Goal: Task Accomplishment & Management: Complete application form

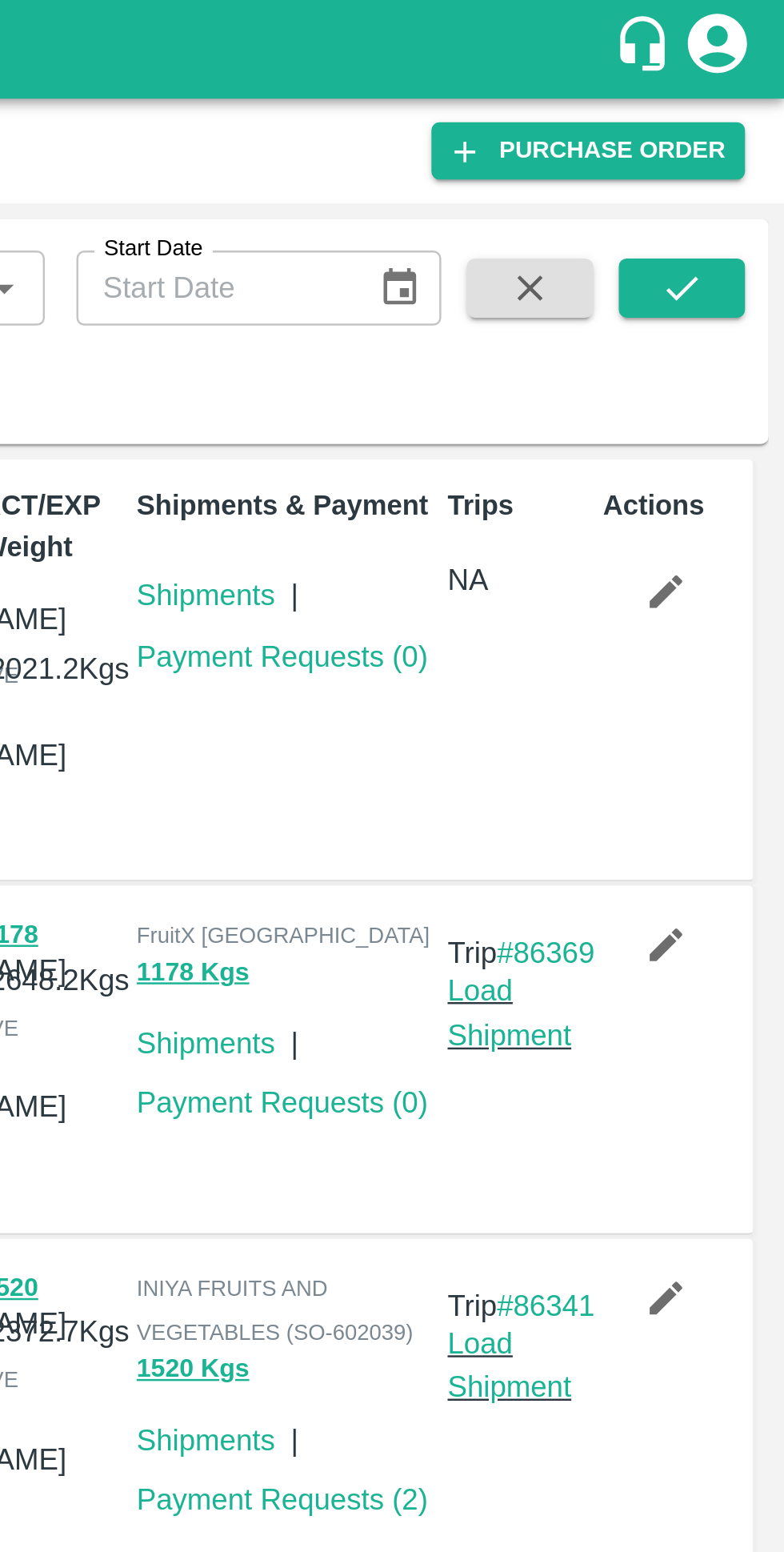
click at [568, 273] on link "Payment Requests ( 0 )" at bounding box center [581, 266] width 118 height 13
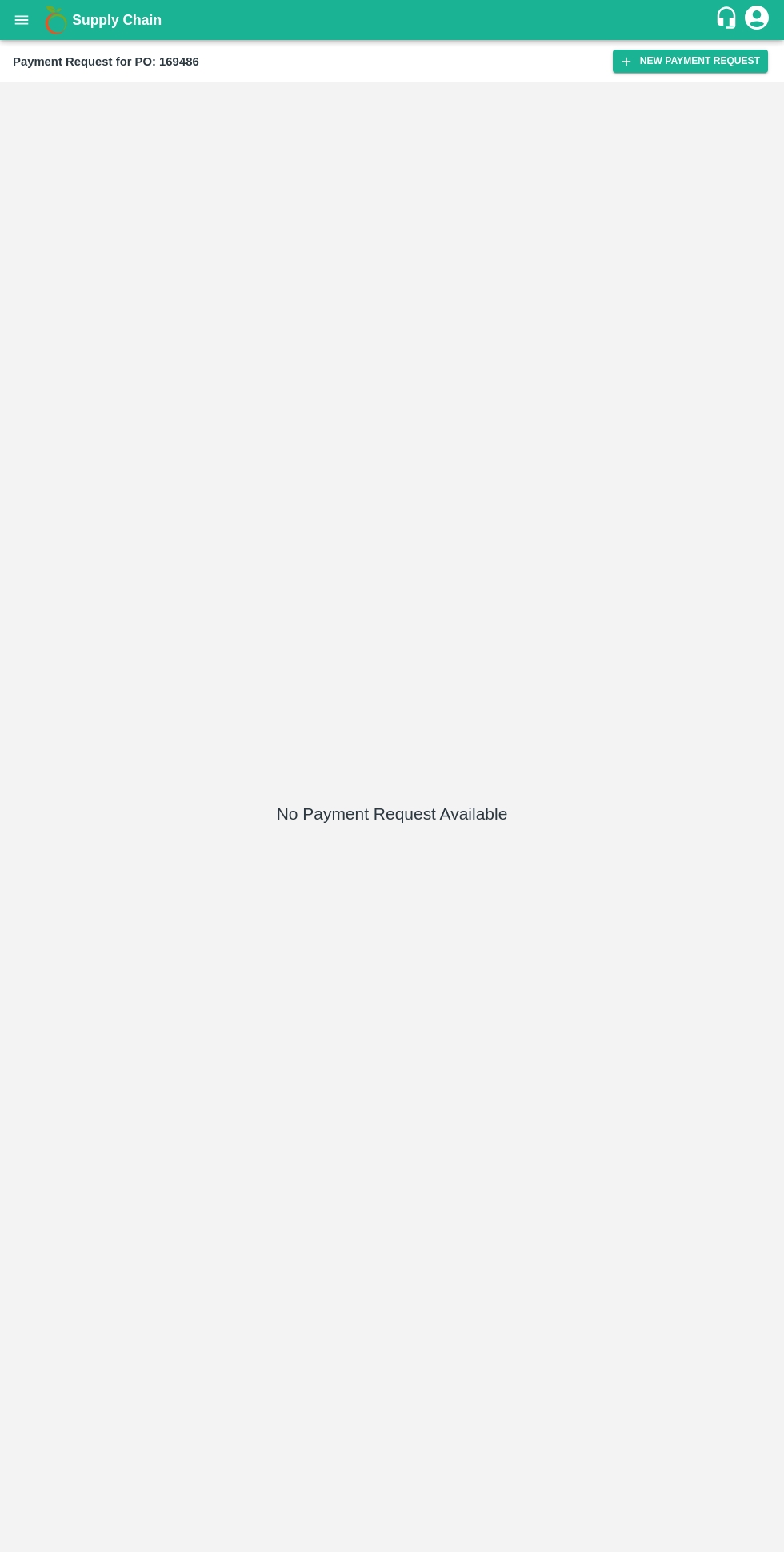
click at [684, 69] on button "New Payment Request" at bounding box center [690, 61] width 155 height 23
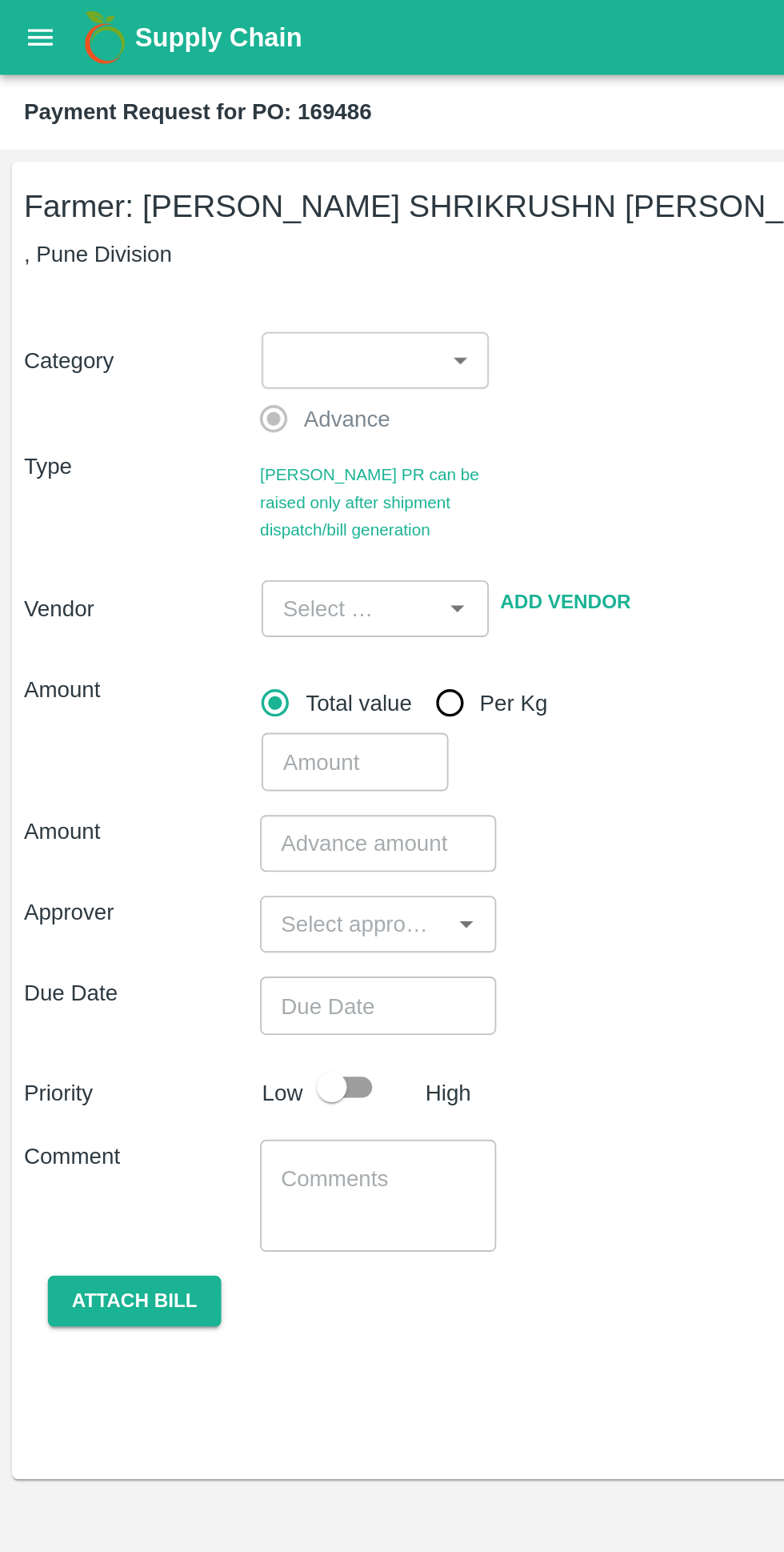
click at [192, 204] on body "Supply Chain Payment Request for PO: 169486 Farmer: VIJAY SHRIKRUSHN RUPNAWAR (…" at bounding box center [392, 776] width 784 height 1552
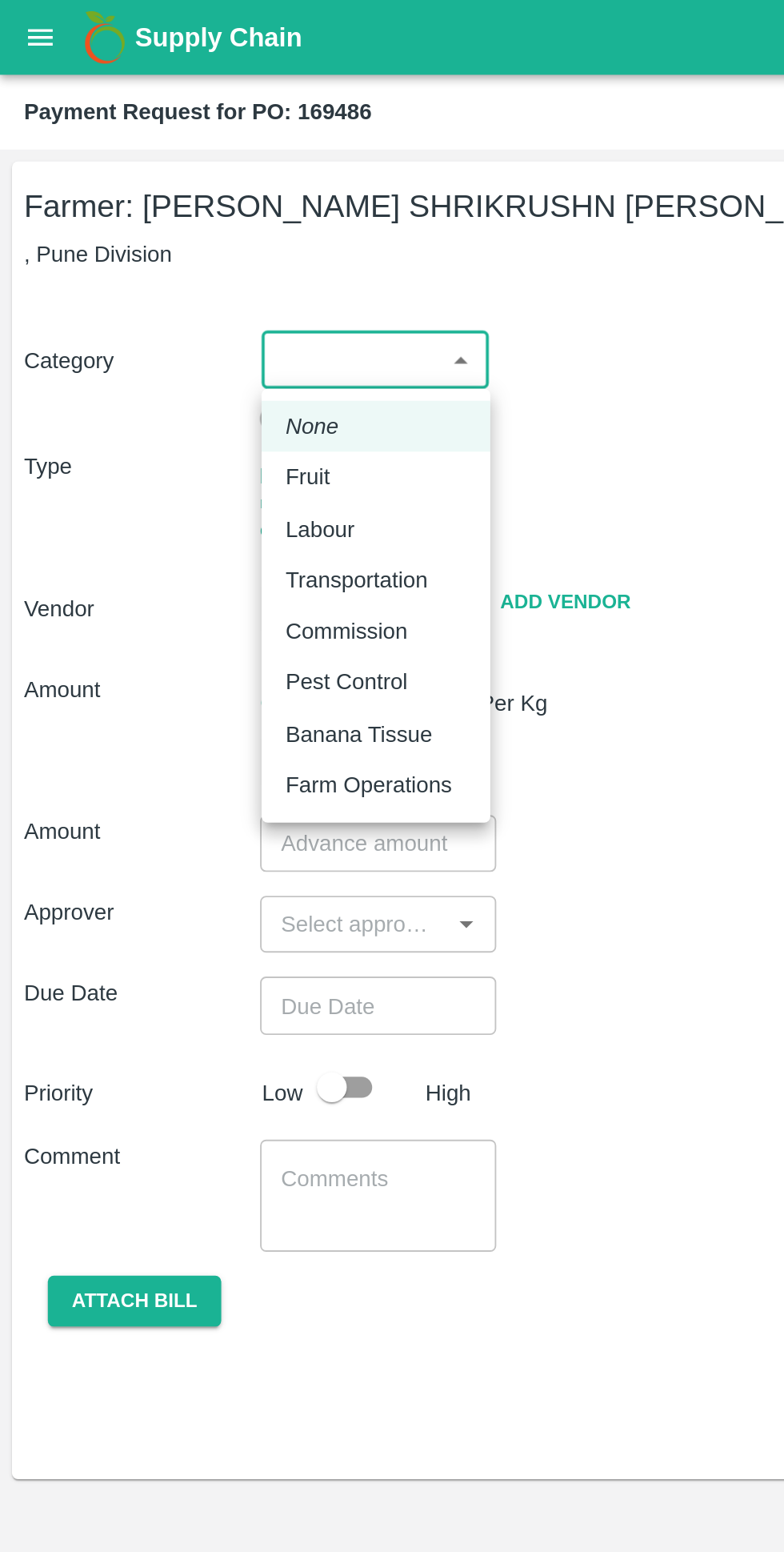
click at [181, 257] on div "Fruit" at bounding box center [168, 255] width 32 height 17
type input "1"
type input "VIJAY SHRIKRUSHN RUPNAWAR - 8080117817(Farmer)"
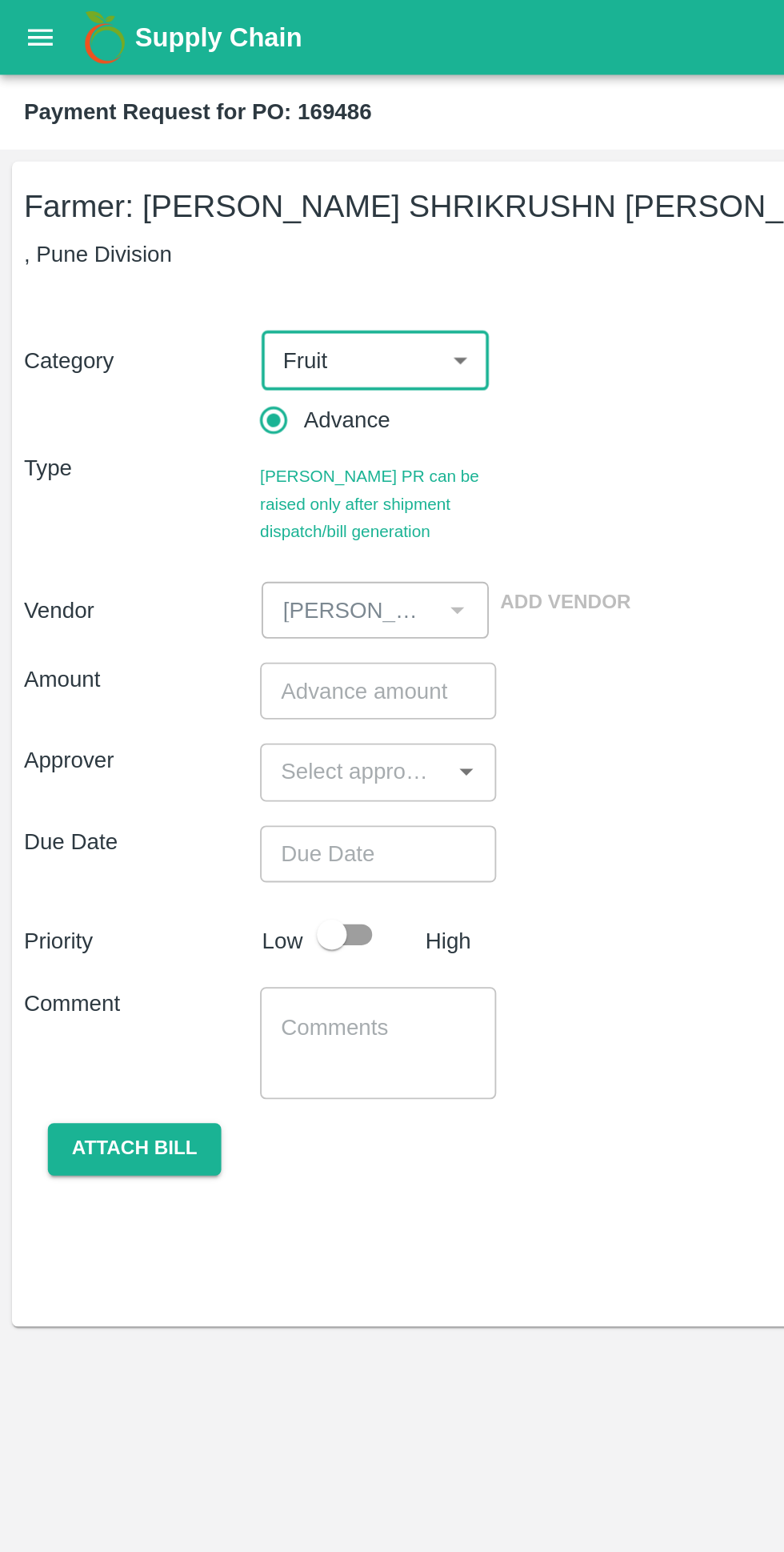
click at [189, 367] on input "number" at bounding box center [202, 369] width 127 height 30
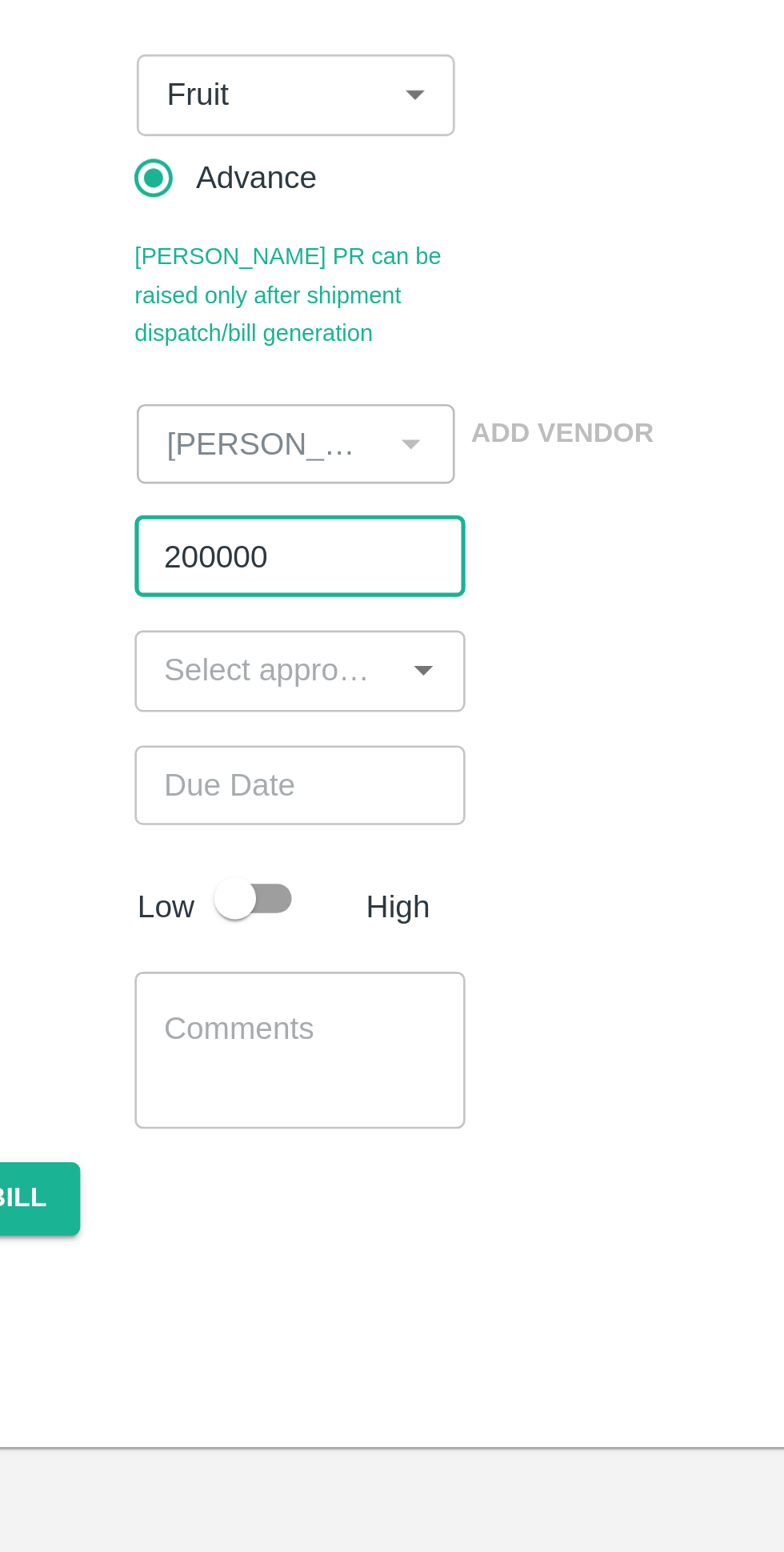
type input "200000"
click at [204, 418] on input "input" at bounding box center [189, 413] width 90 height 21
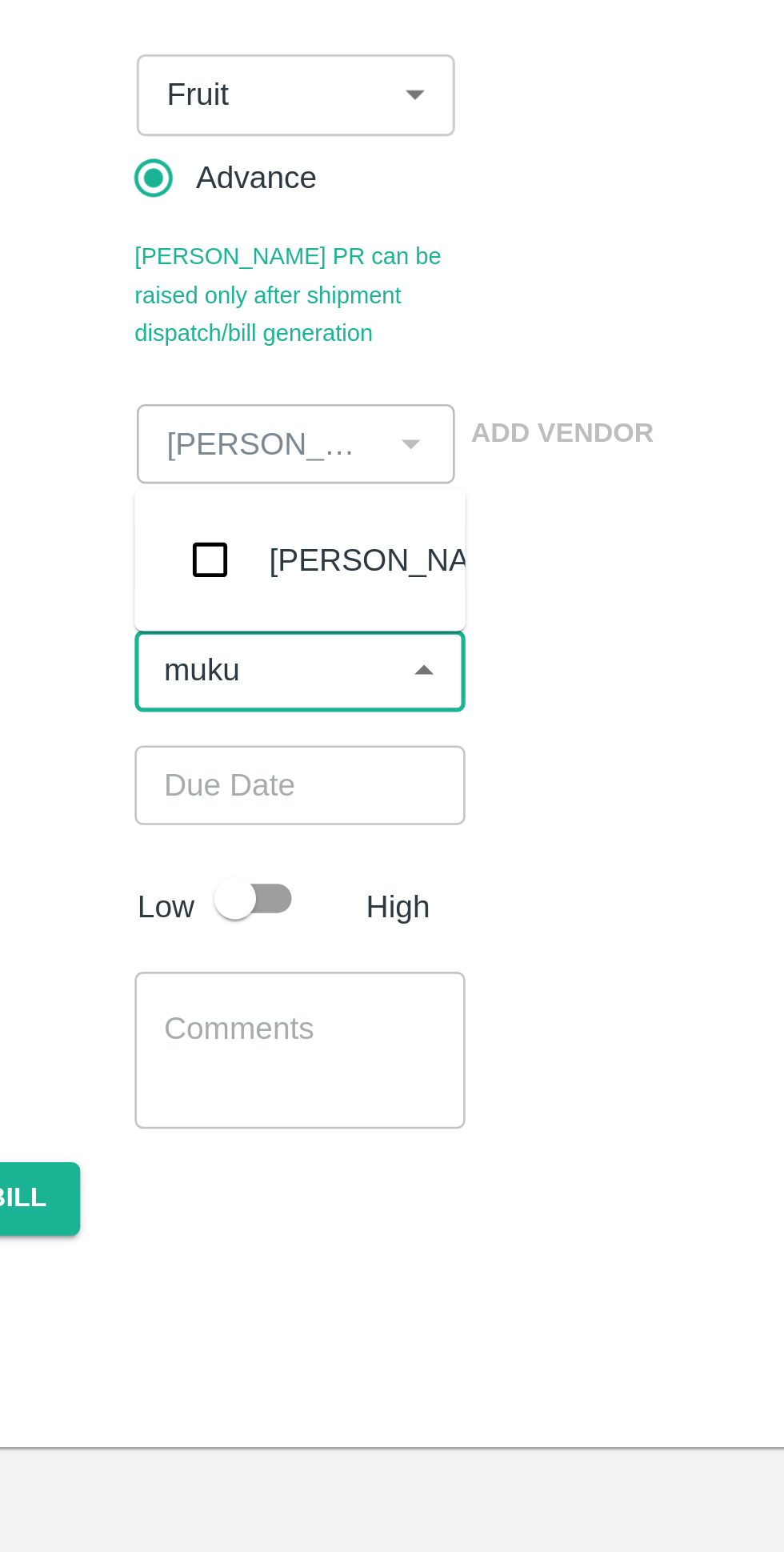
type input "mukul"
click at [159, 374] on input "checkbox" at bounding box center [168, 370] width 32 height 32
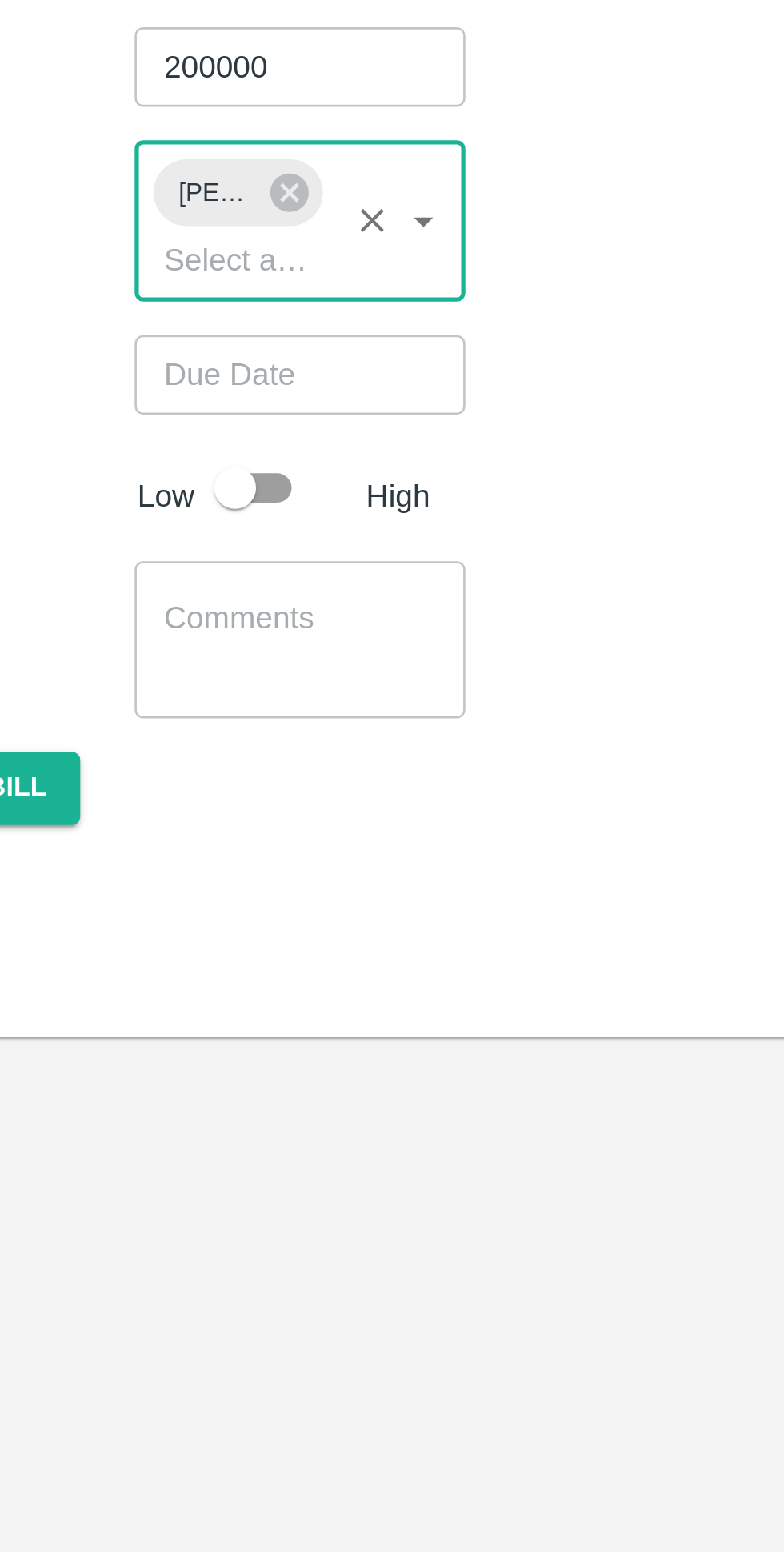
click at [172, 489] on input "Choose date" at bounding box center [196, 487] width 115 height 30
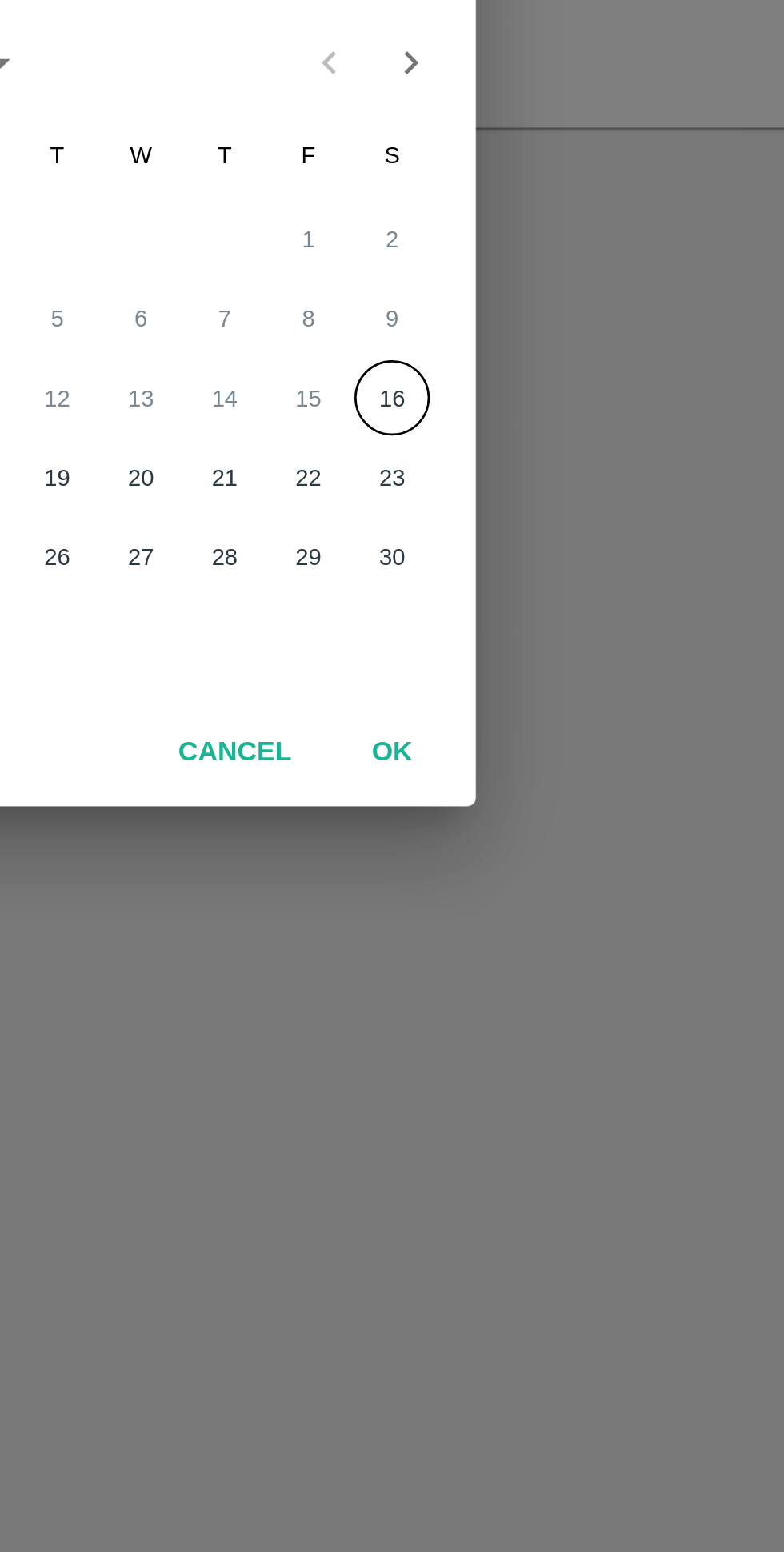
click at [490, 839] on button "16" at bounding box center [487, 843] width 29 height 29
type input "16/08/2025 12:00 AM"
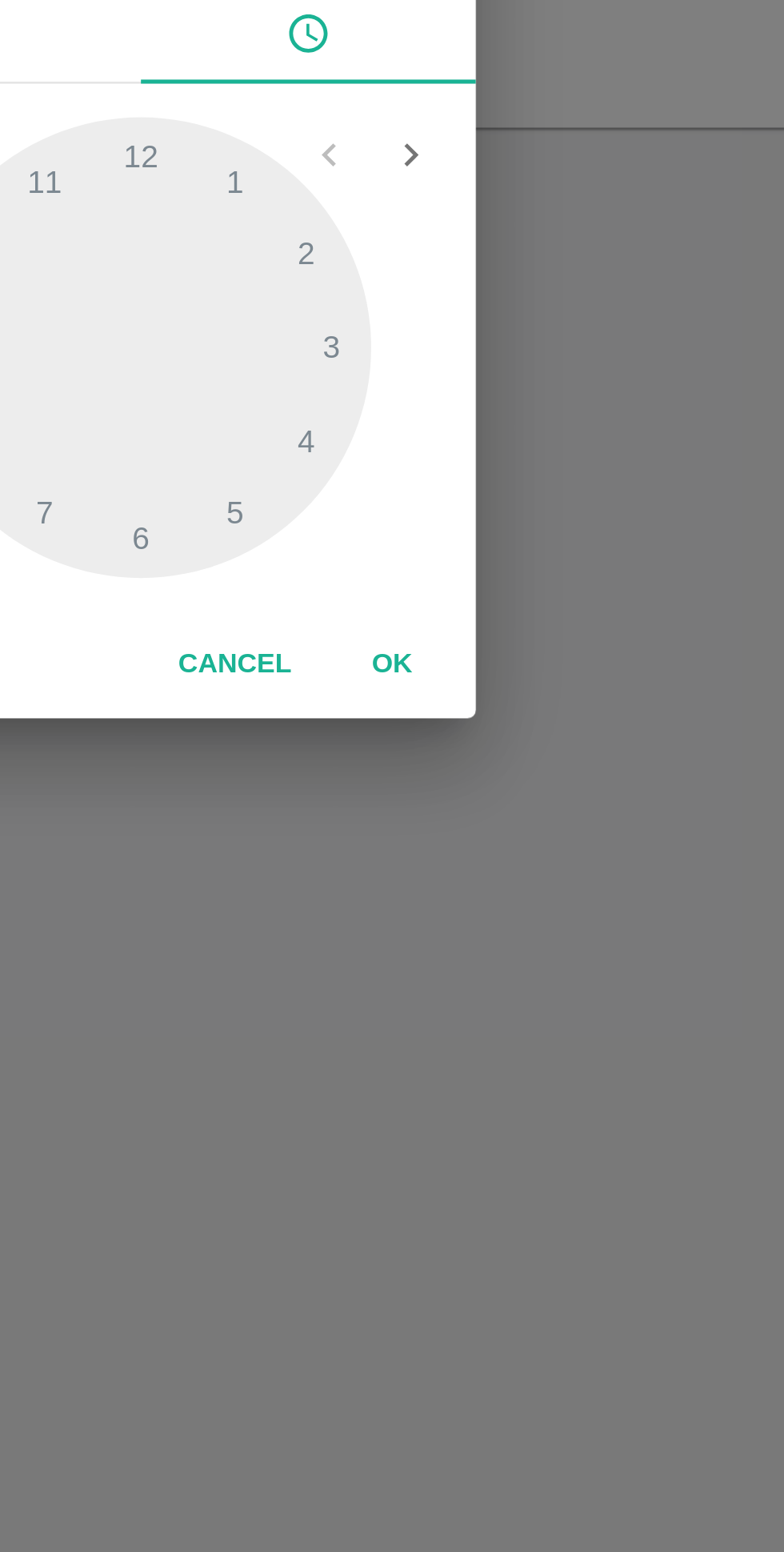
click at [495, 951] on button "OK" at bounding box center [488, 945] width 51 height 28
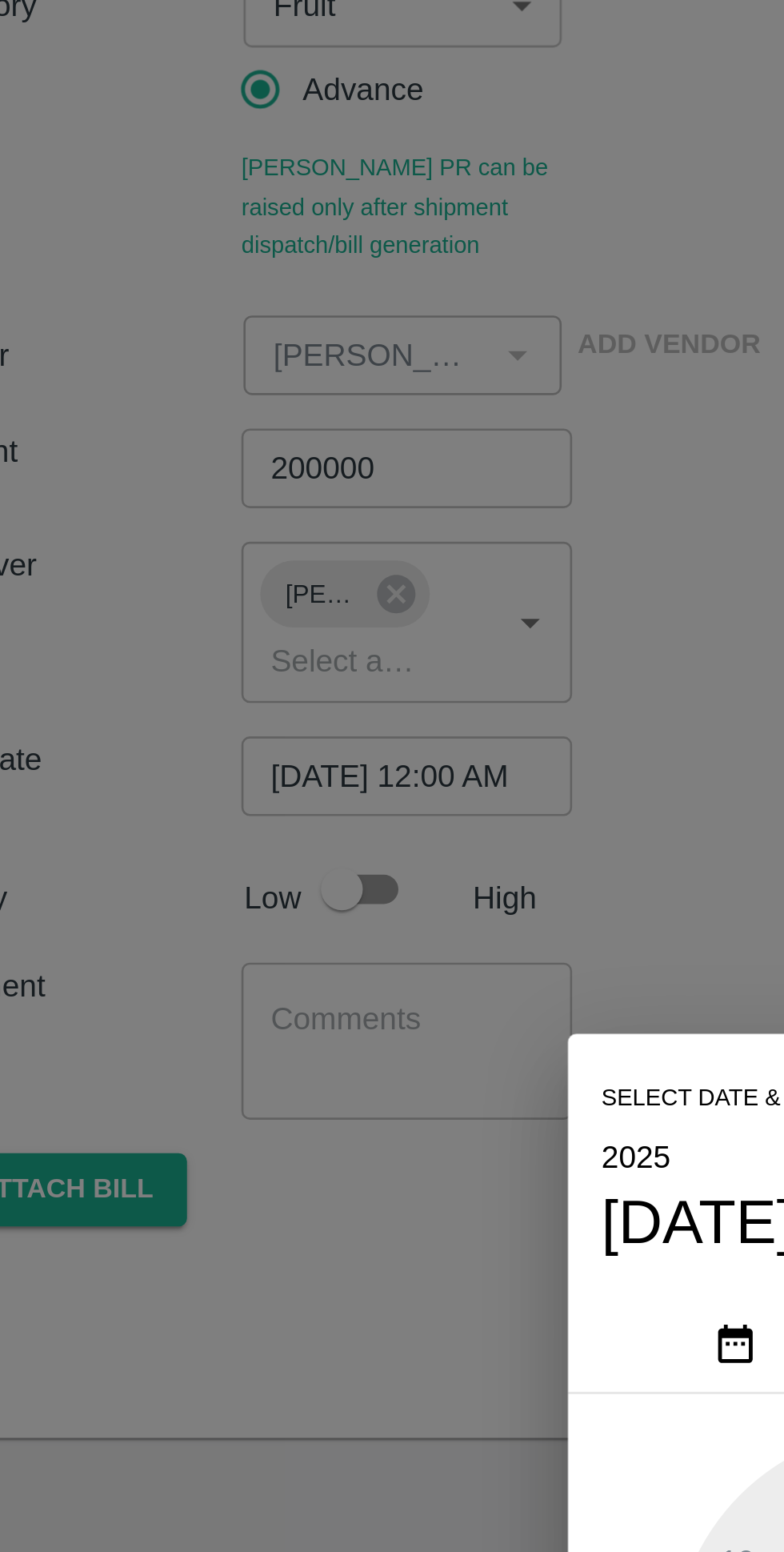
scroll to position [0, 13]
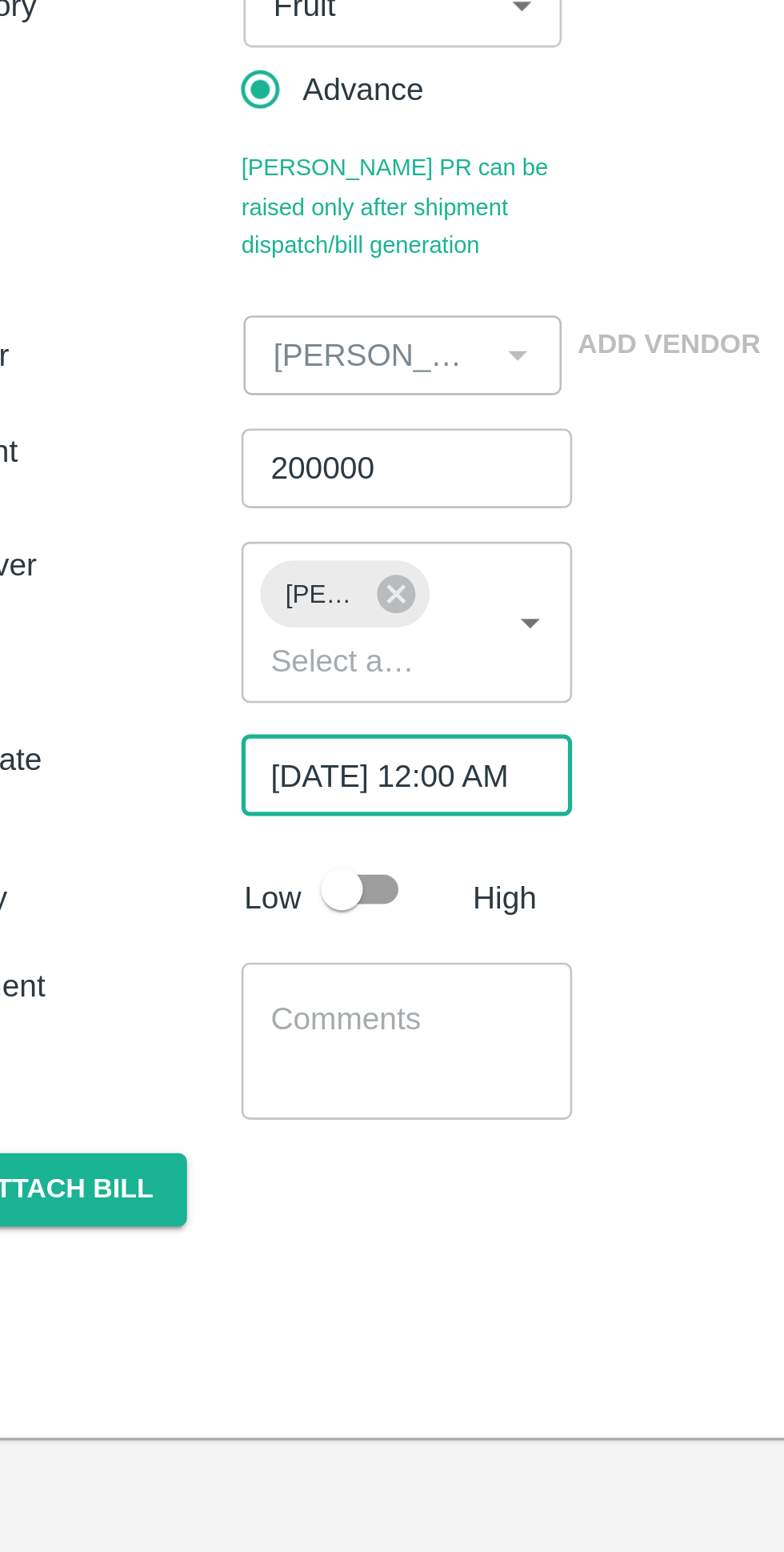
click at [176, 528] on input "checkbox" at bounding box center [178, 530] width 91 height 30
checkbox input "true"
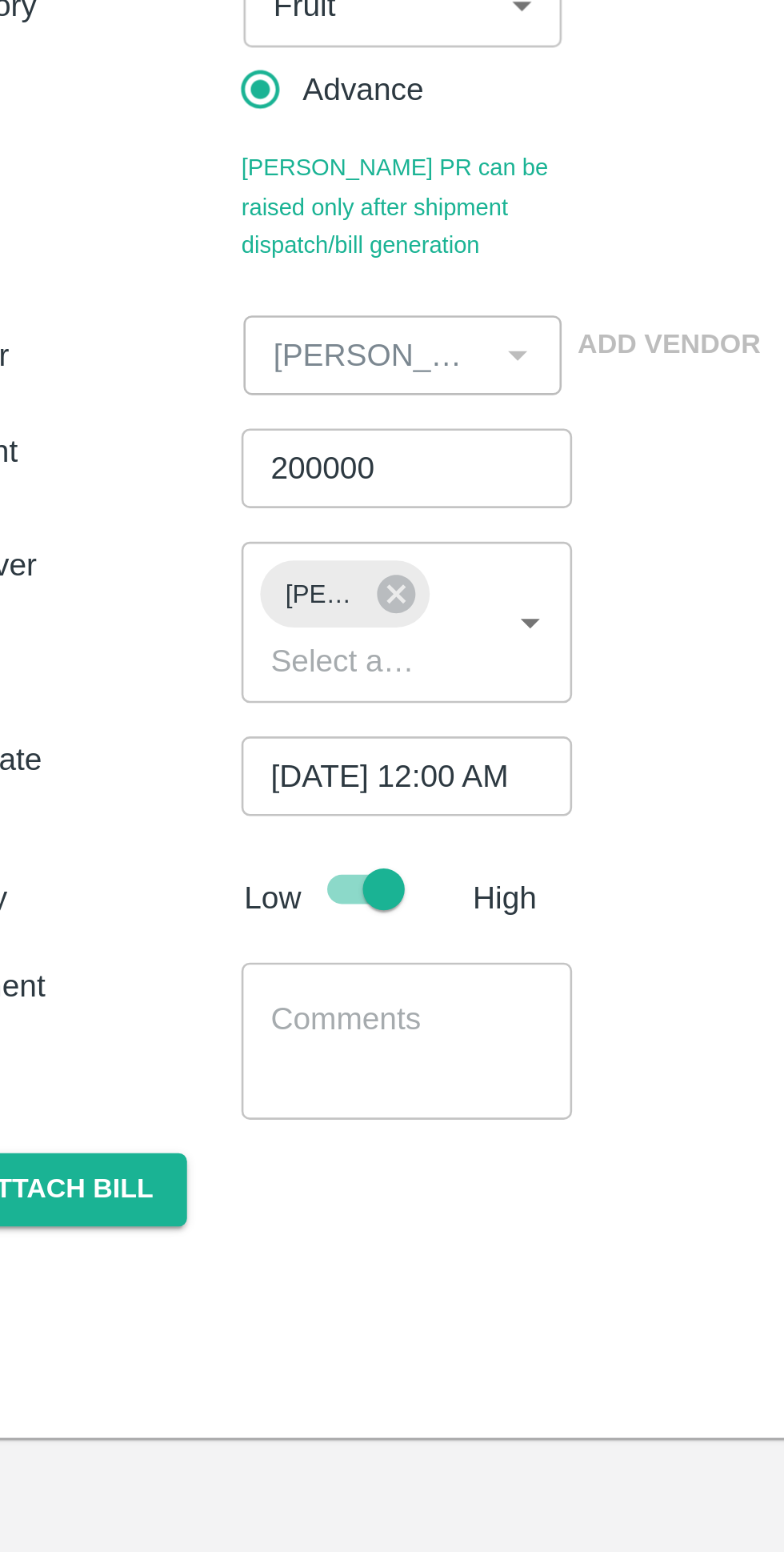
scroll to position [0, 0]
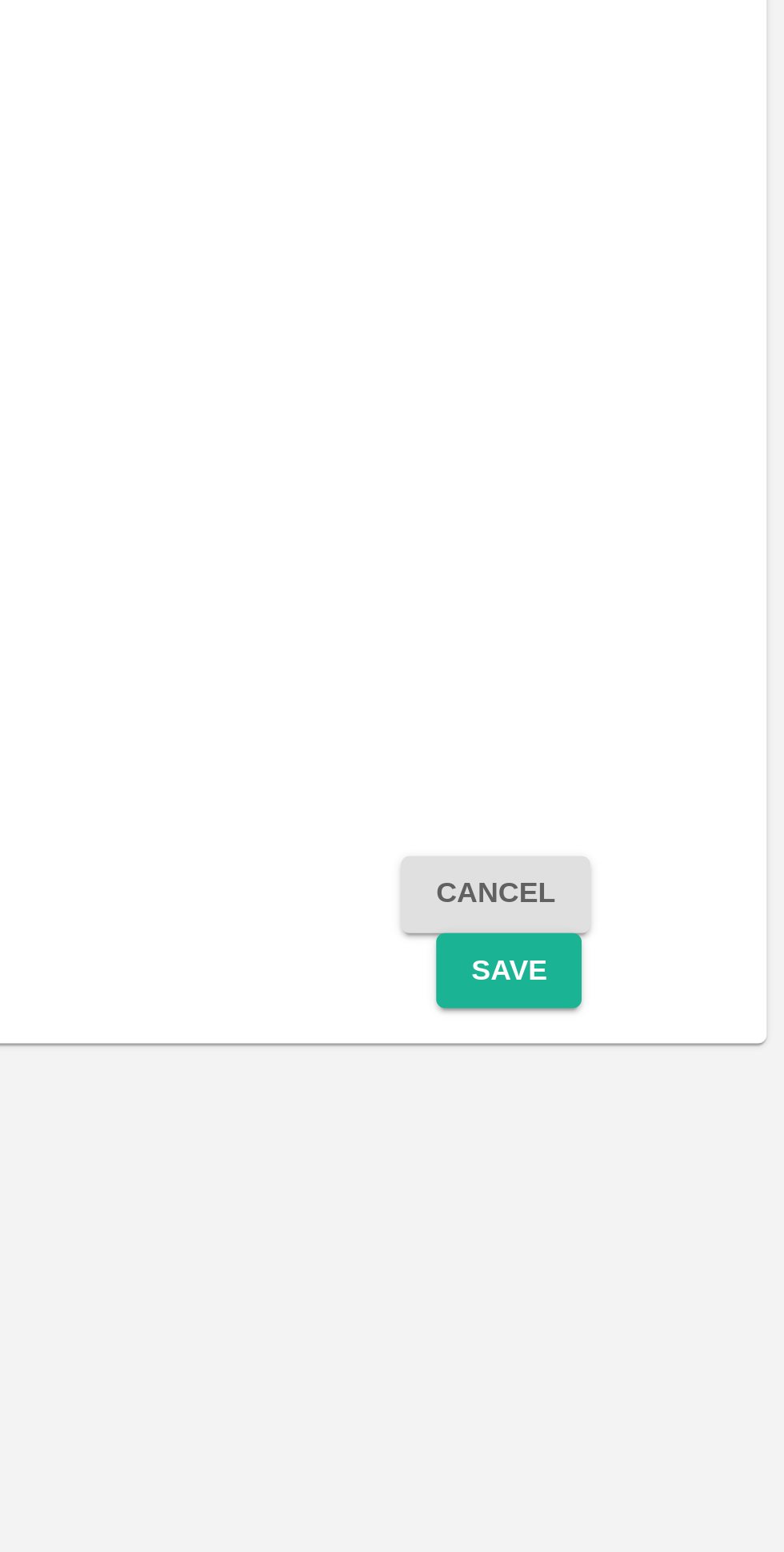
click at [689, 715] on button "Save" at bounding box center [684, 714] width 53 height 28
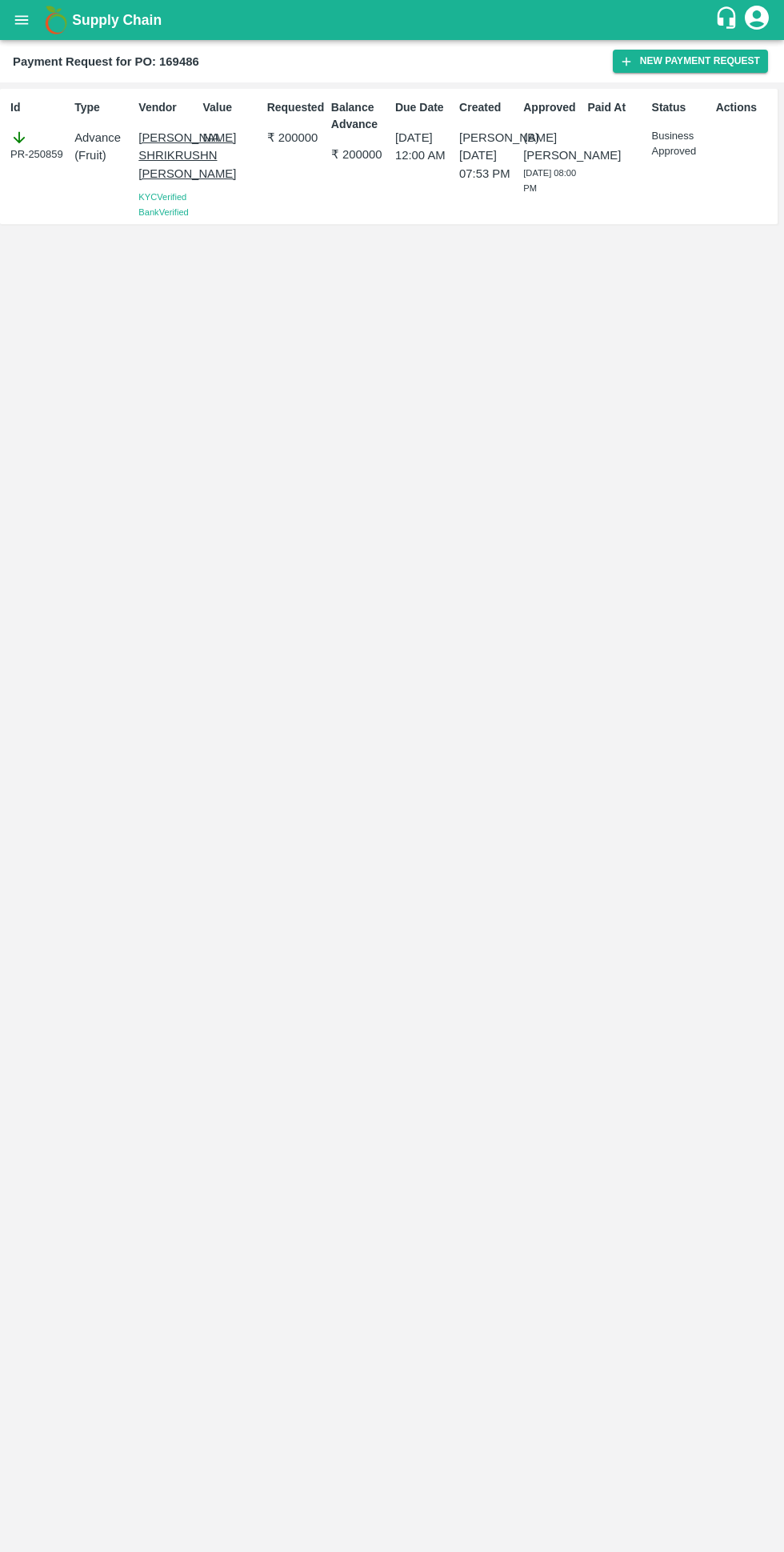
click at [77, 22] on b "Supply Chain" at bounding box center [117, 20] width 90 height 16
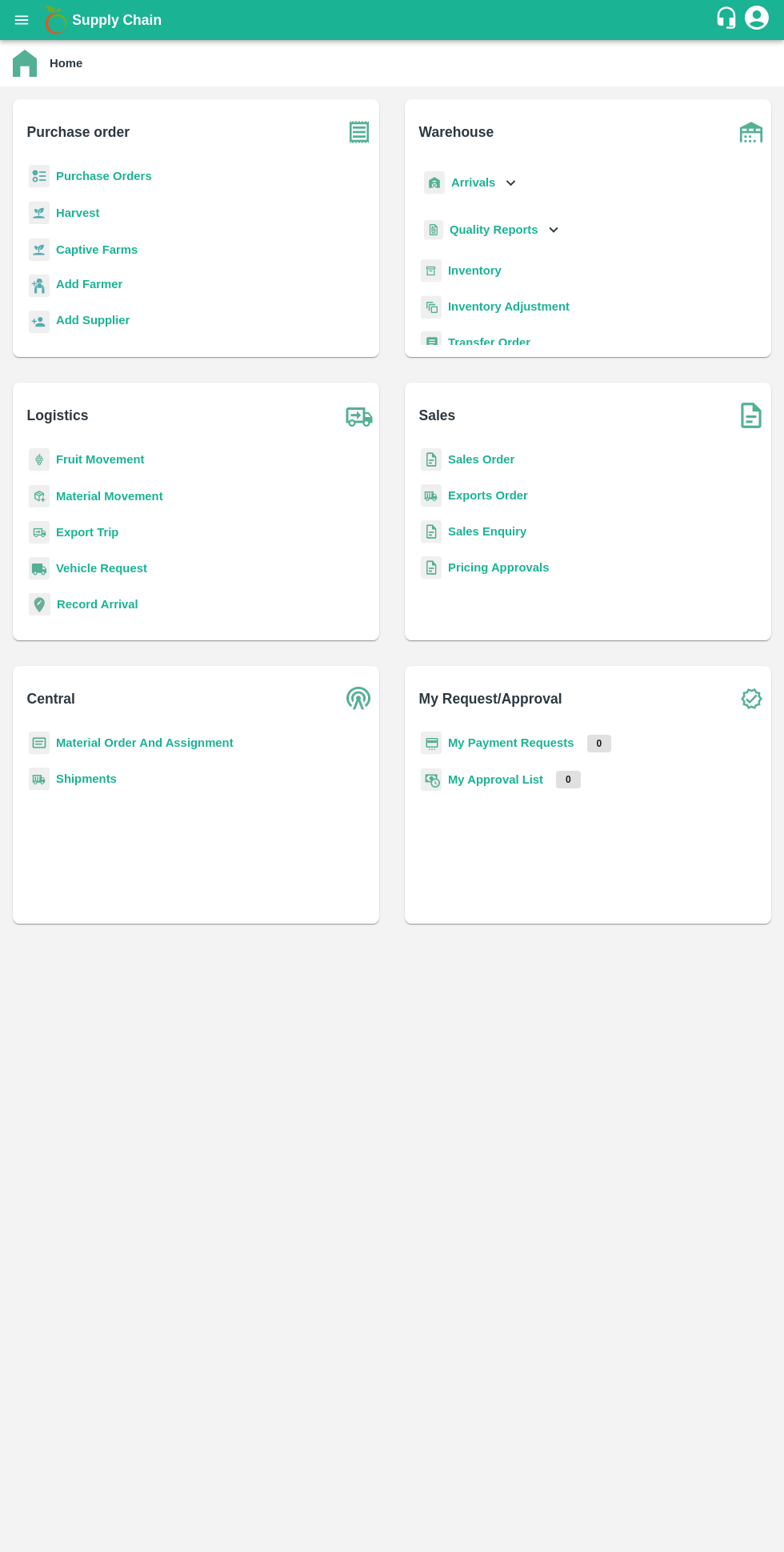
click at [505, 743] on b "My Payment Requests" at bounding box center [511, 743] width 127 height 13
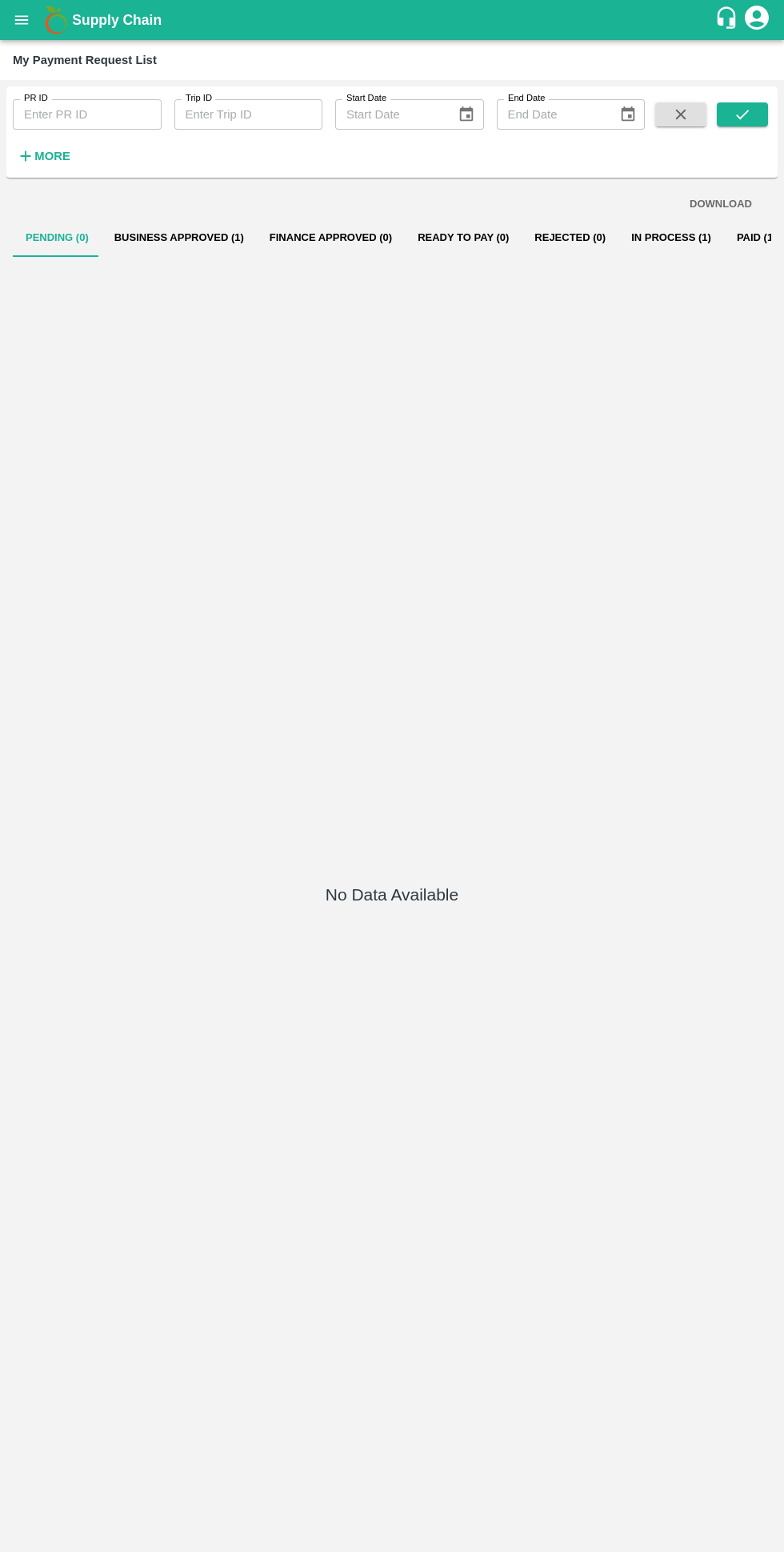
click at [136, 237] on button "Business Approved (1)" at bounding box center [179, 238] width 155 height 39
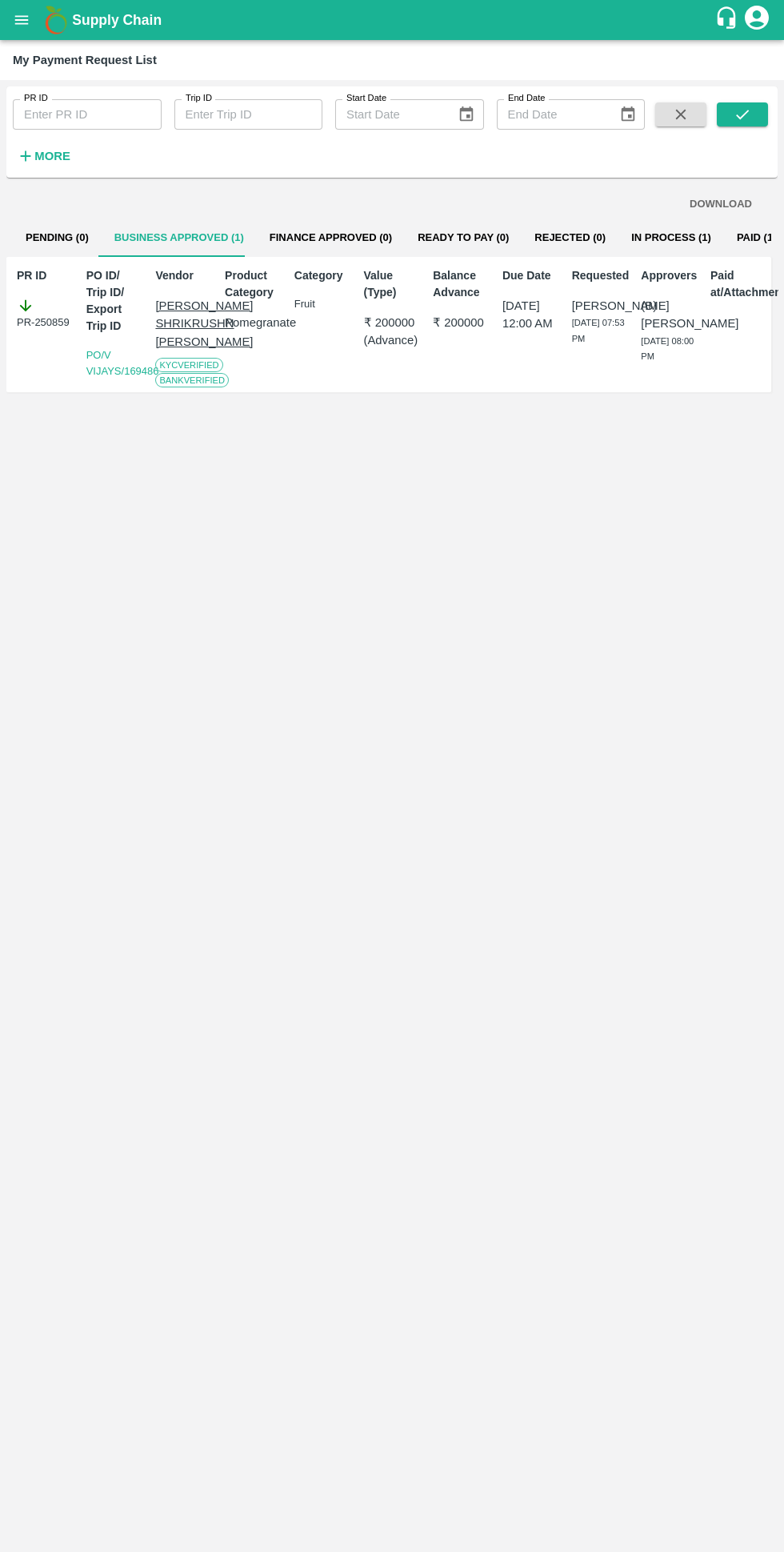
click at [643, 237] on button "In Process (1)" at bounding box center [671, 238] width 106 height 39
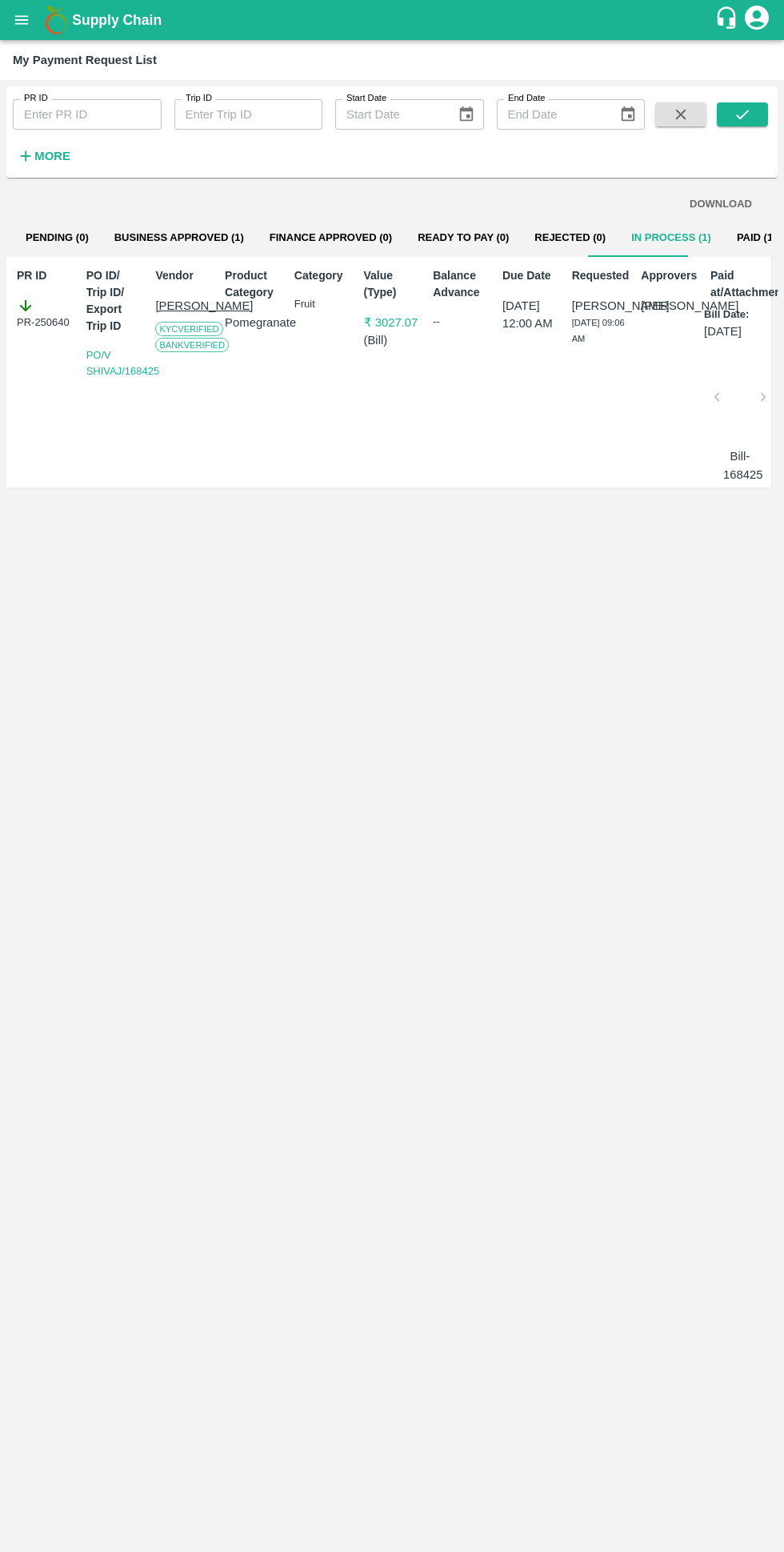
click at [41, 223] on button "Pending (0)" at bounding box center [58, 238] width 89 height 39
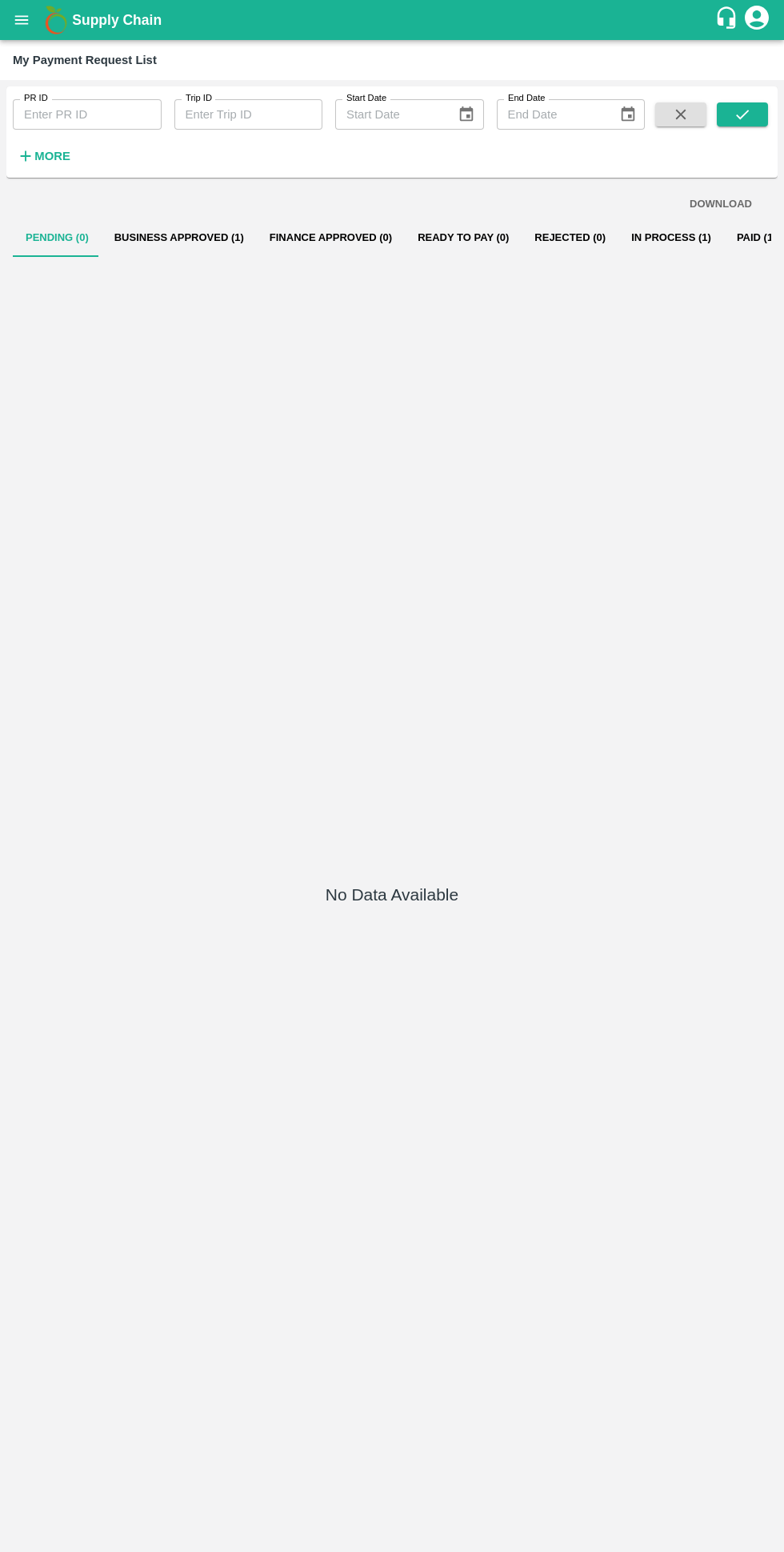
click at [182, 234] on button "Business Approved (1)" at bounding box center [179, 238] width 155 height 39
click at [187, 233] on button "Business Approved (1)" at bounding box center [179, 238] width 155 height 39
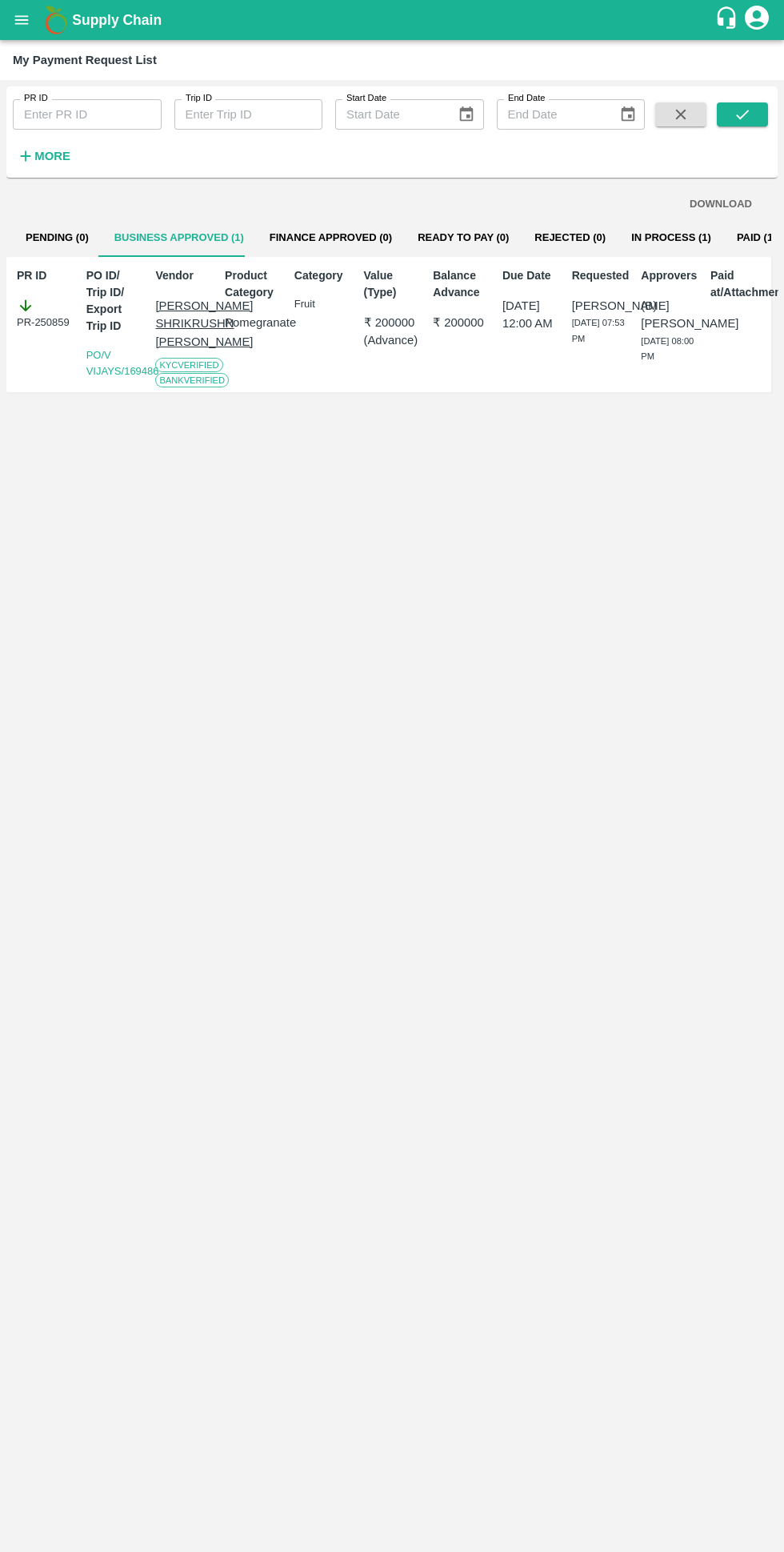
scroll to position [0, 12]
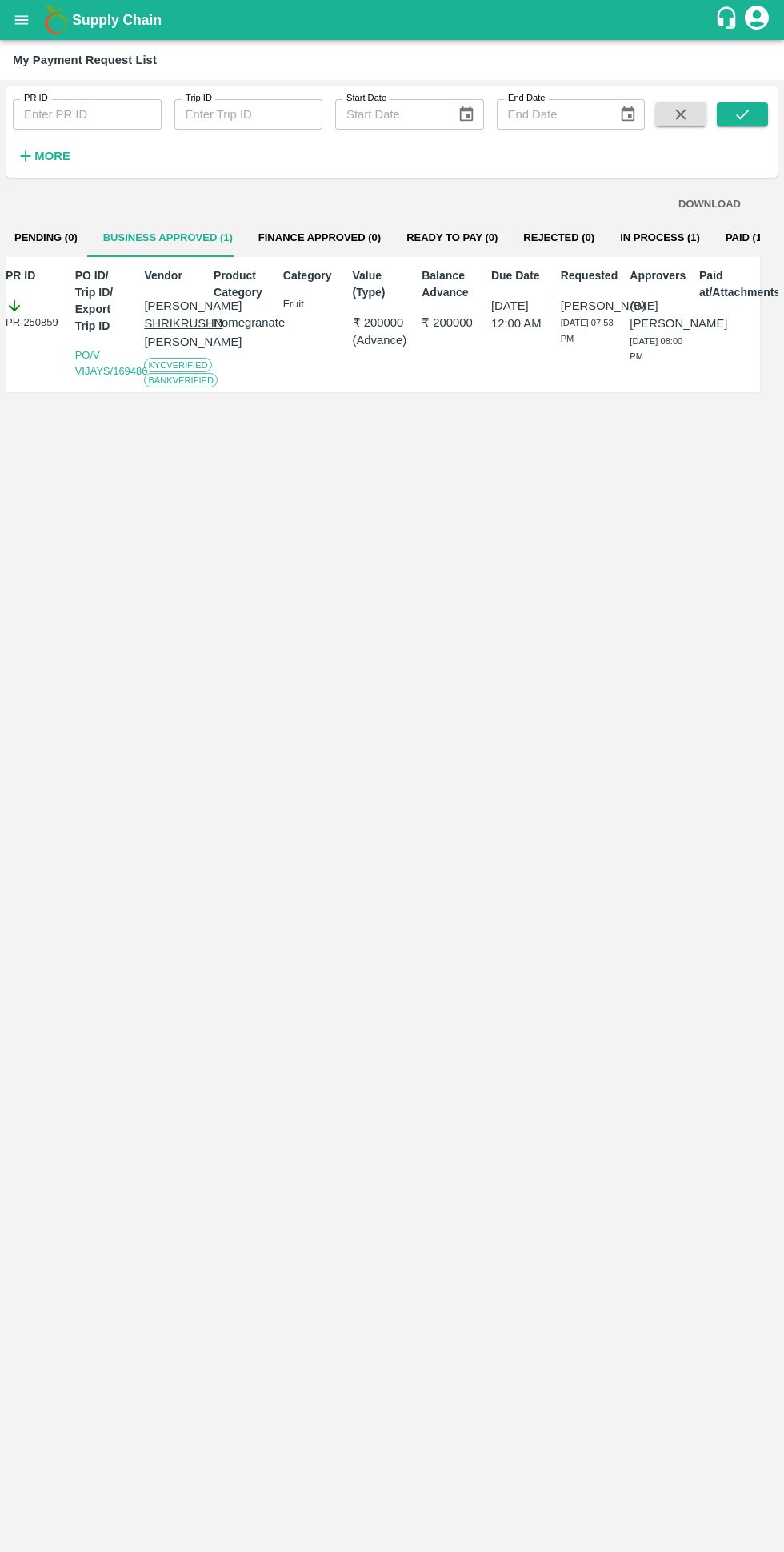
click at [297, 233] on button "Finance Approved (0)" at bounding box center [320, 238] width 148 height 39
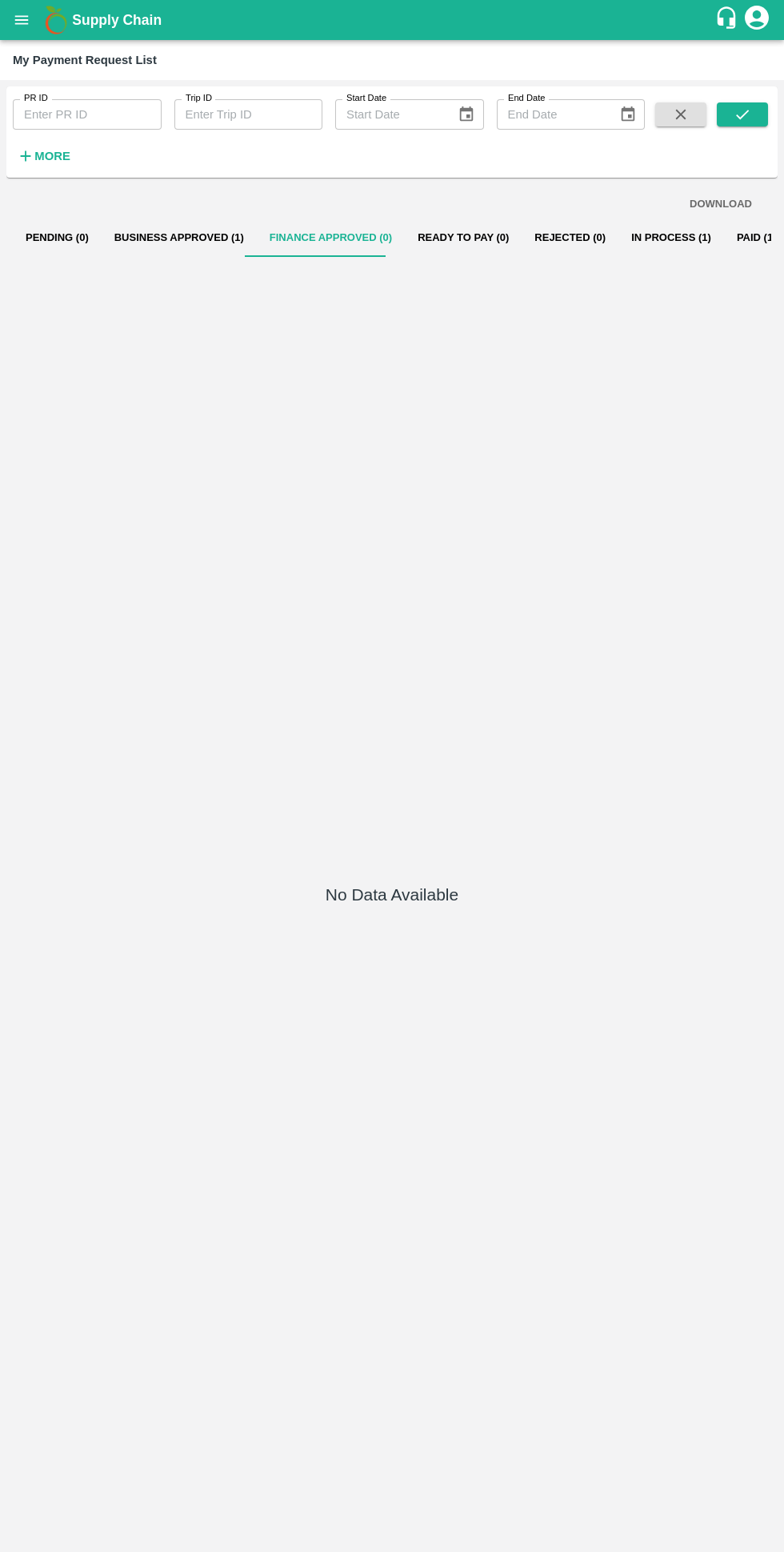
click at [154, 235] on button "Business Approved (1)" at bounding box center [179, 238] width 155 height 39
click at [309, 236] on button "Finance Approved (1)" at bounding box center [331, 238] width 148 height 39
click at [436, 237] on button "Ready To Pay (1)" at bounding box center [463, 238] width 117 height 39
click at [422, 238] on button "Ready To Pay (1)" at bounding box center [463, 238] width 117 height 39
click at [427, 253] on button "Ready To Pay (1)" at bounding box center [463, 238] width 117 height 39
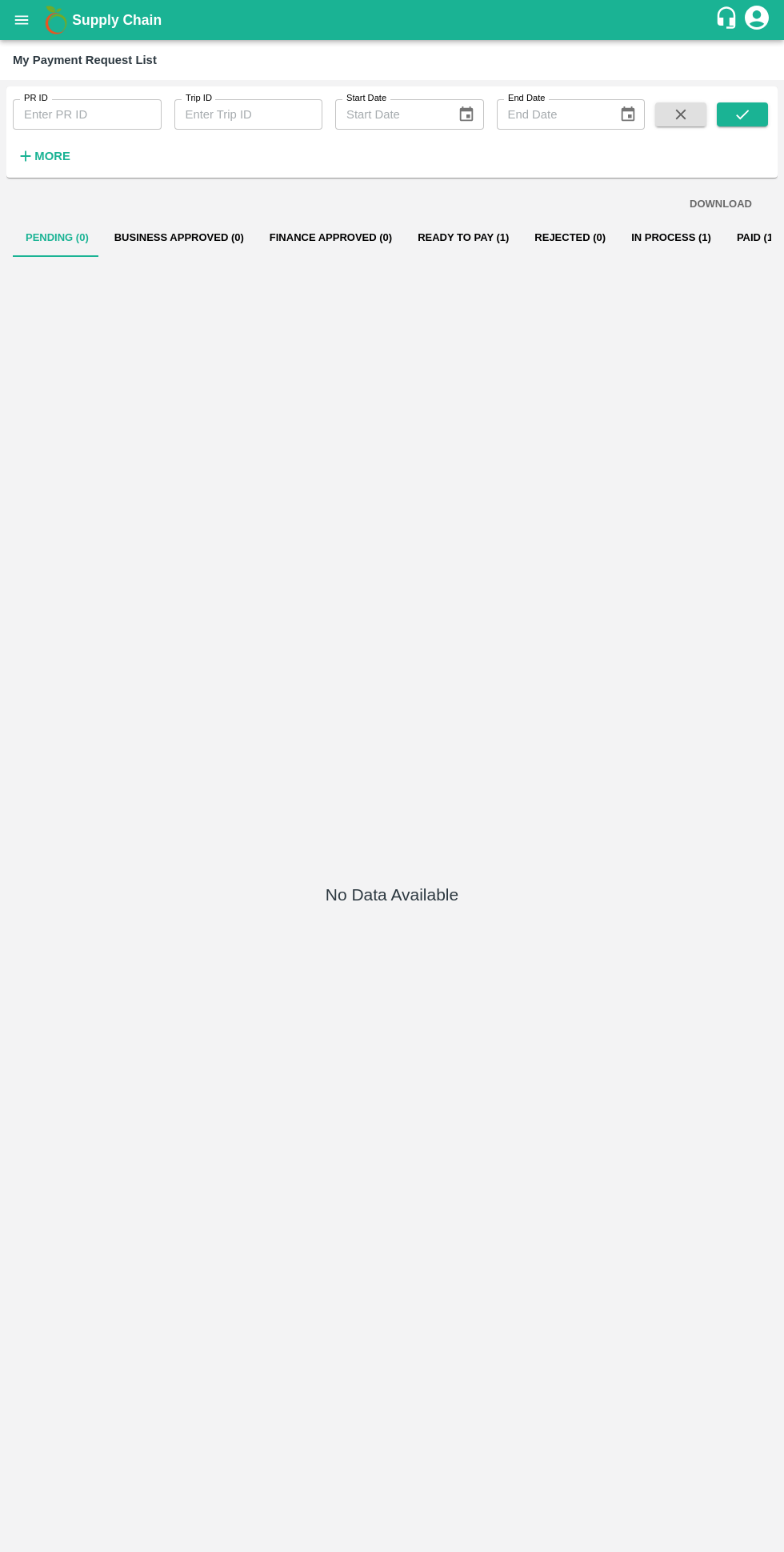
click at [417, 237] on button "Ready To Pay (1)" at bounding box center [463, 238] width 117 height 39
click at [405, 245] on button "Ready To Pay (1)" at bounding box center [463, 238] width 117 height 39
click at [409, 253] on button "Ready To Pay (1)" at bounding box center [463, 238] width 117 height 39
click at [423, 227] on button "Ready To Pay (1)" at bounding box center [463, 238] width 117 height 39
click at [436, 227] on button "Ready To Pay (1)" at bounding box center [463, 238] width 117 height 39
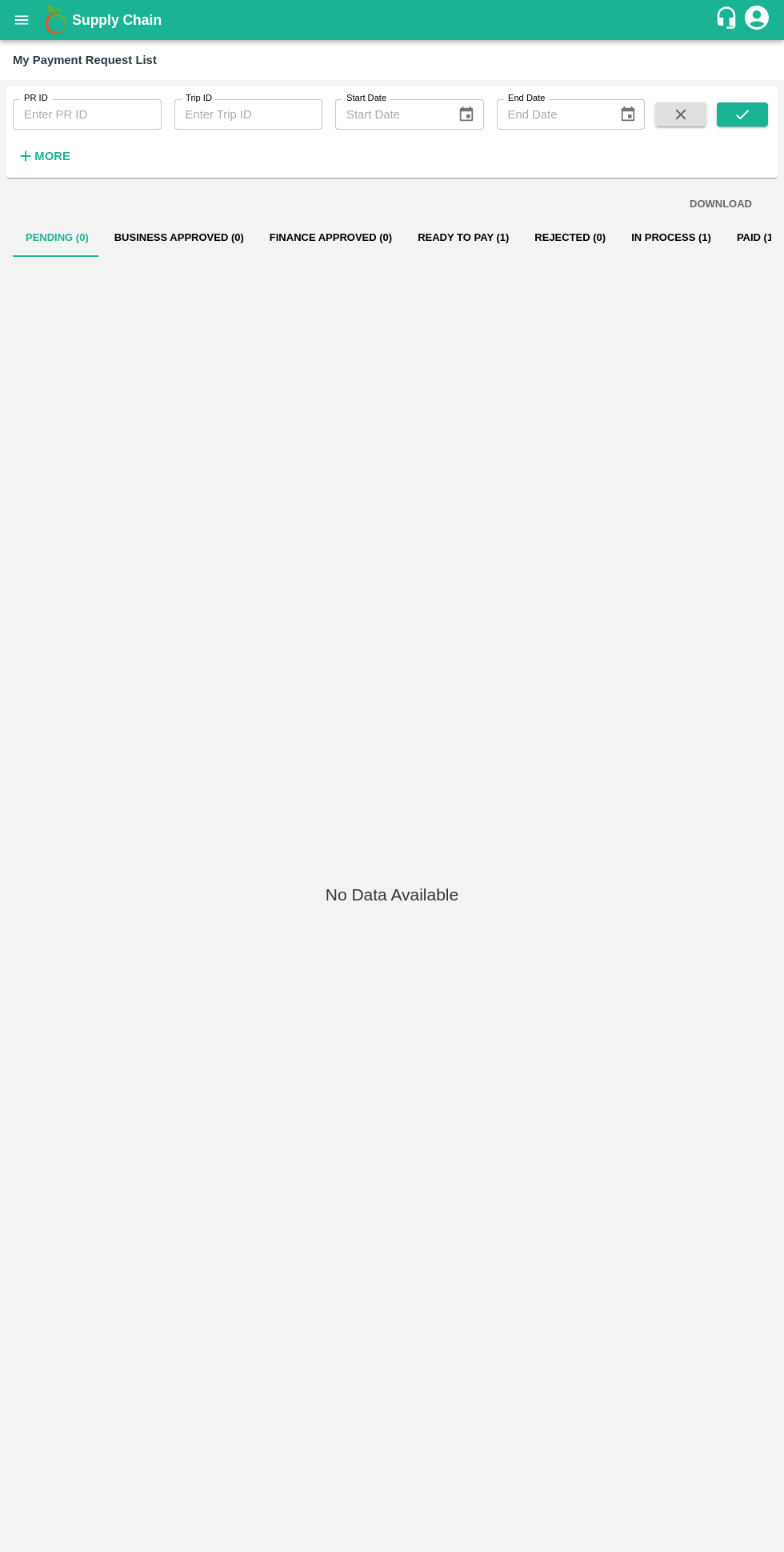
click at [440, 233] on button "Ready To Pay (1)" at bounding box center [463, 238] width 117 height 39
click at [632, 238] on button "In Process (1)" at bounding box center [671, 238] width 106 height 39
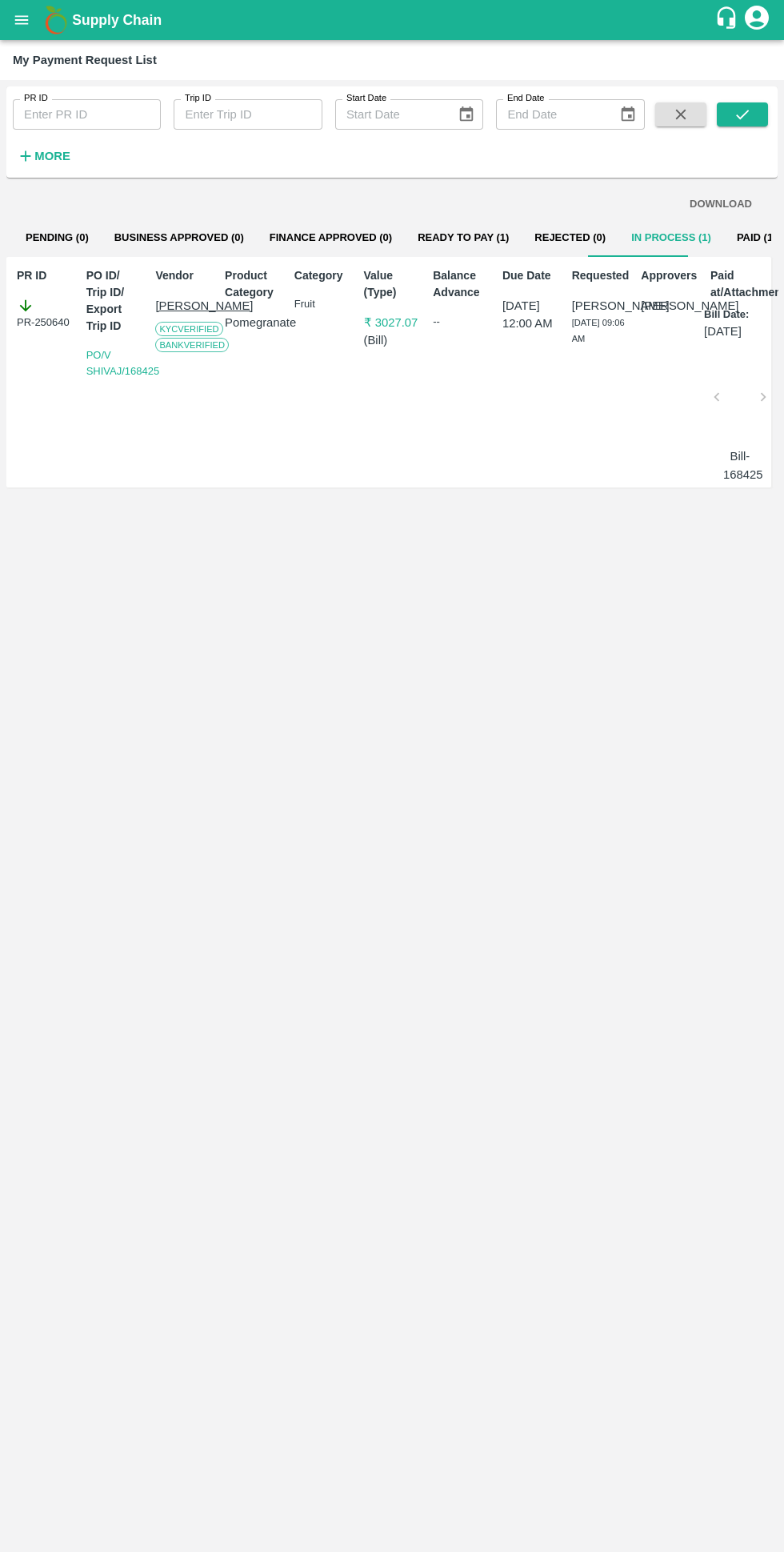
scroll to position [0, 2]
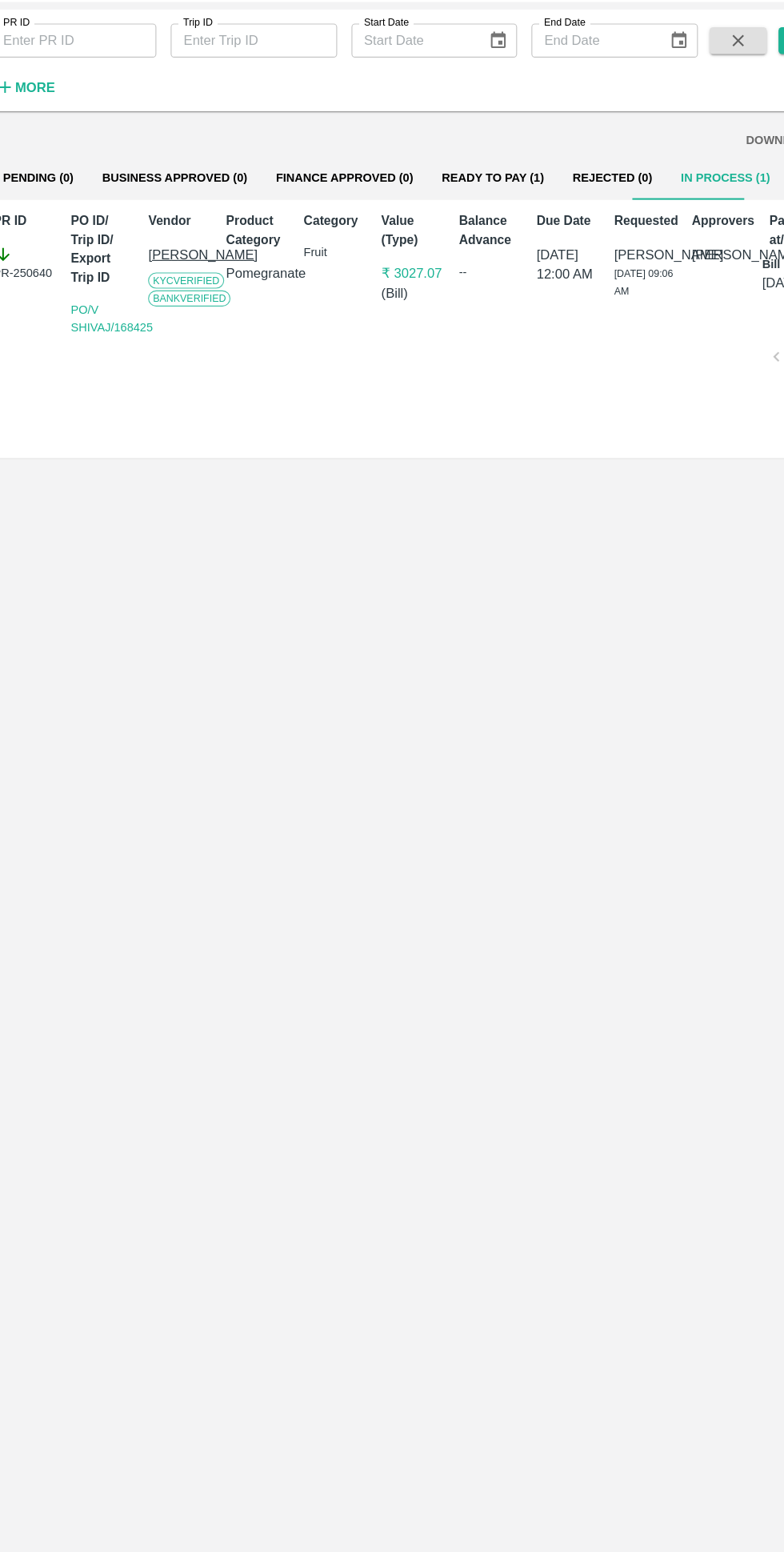
click at [426, 243] on button "Ready To Pay (1)" at bounding box center [462, 238] width 117 height 39
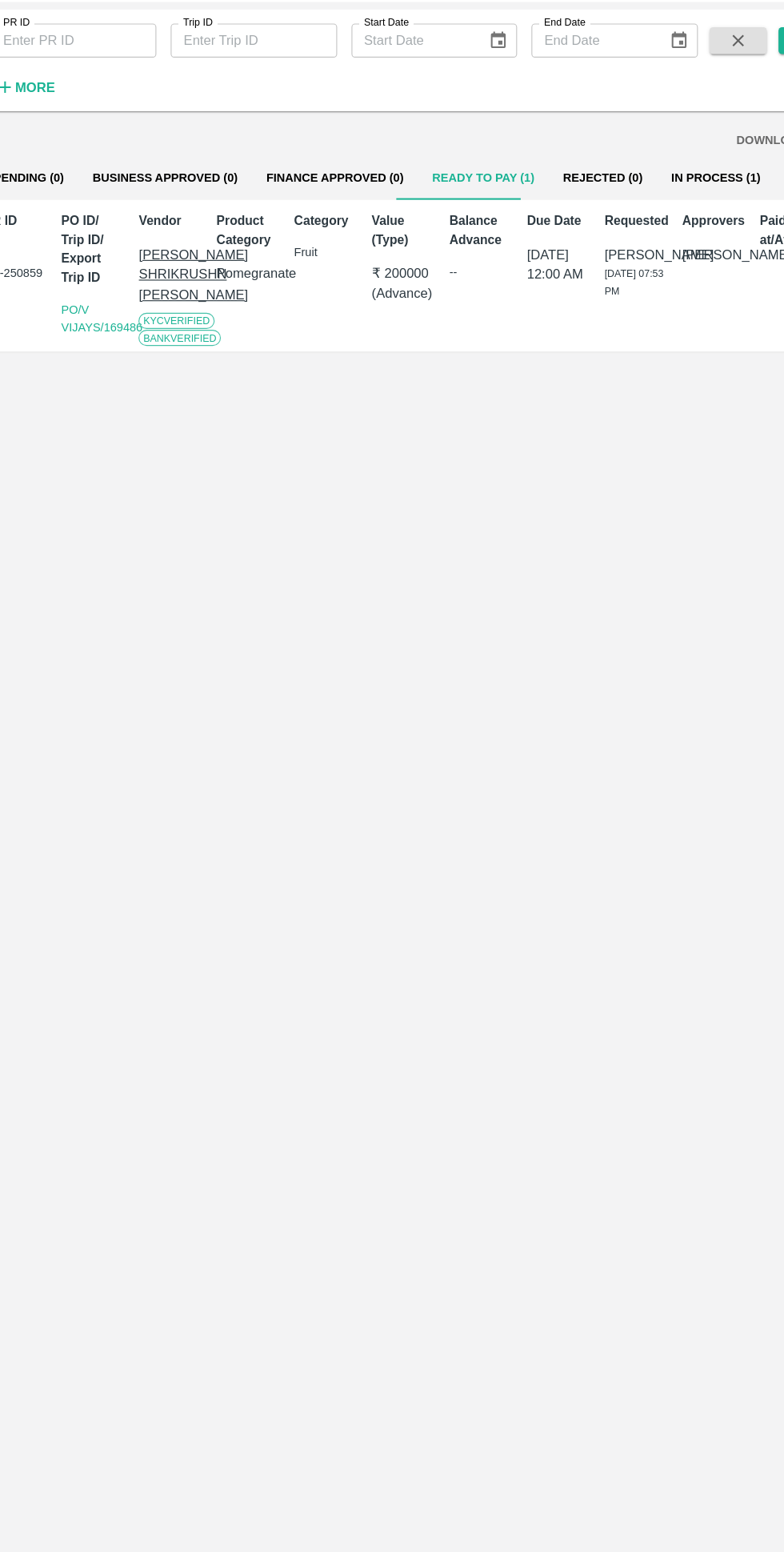
scroll to position [0, 0]
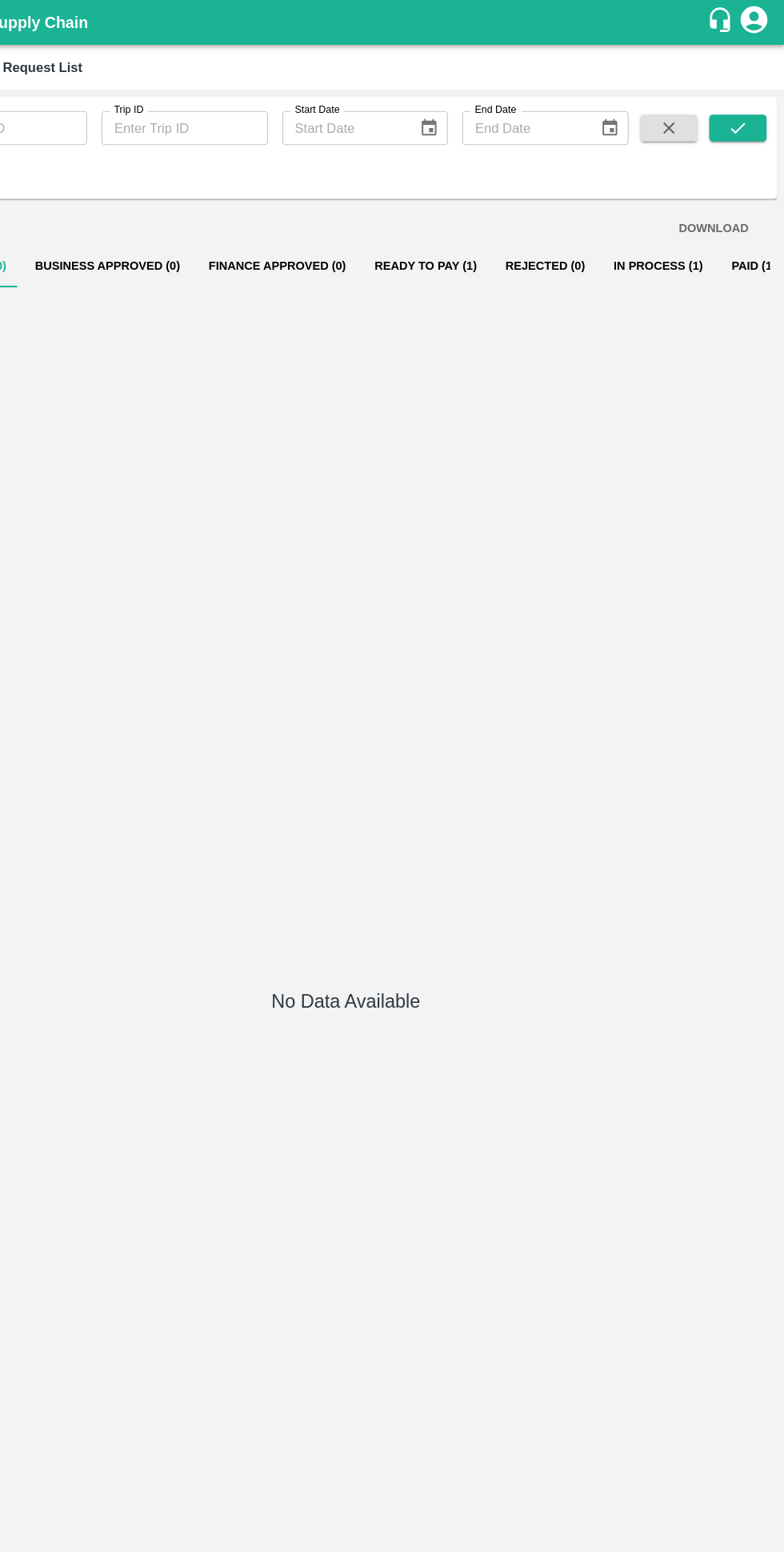
click at [472, 249] on button "Ready To Pay (1)" at bounding box center [463, 238] width 117 height 39
click at [448, 255] on button "Ready To Pay (1)" at bounding box center [463, 238] width 117 height 39
click at [378, 242] on button "Finance Approved (0)" at bounding box center [331, 238] width 148 height 39
click at [477, 249] on button "Ready To Pay (1)" at bounding box center [463, 238] width 117 height 39
click at [431, 238] on button "Ready To Pay (1)" at bounding box center [463, 238] width 117 height 39
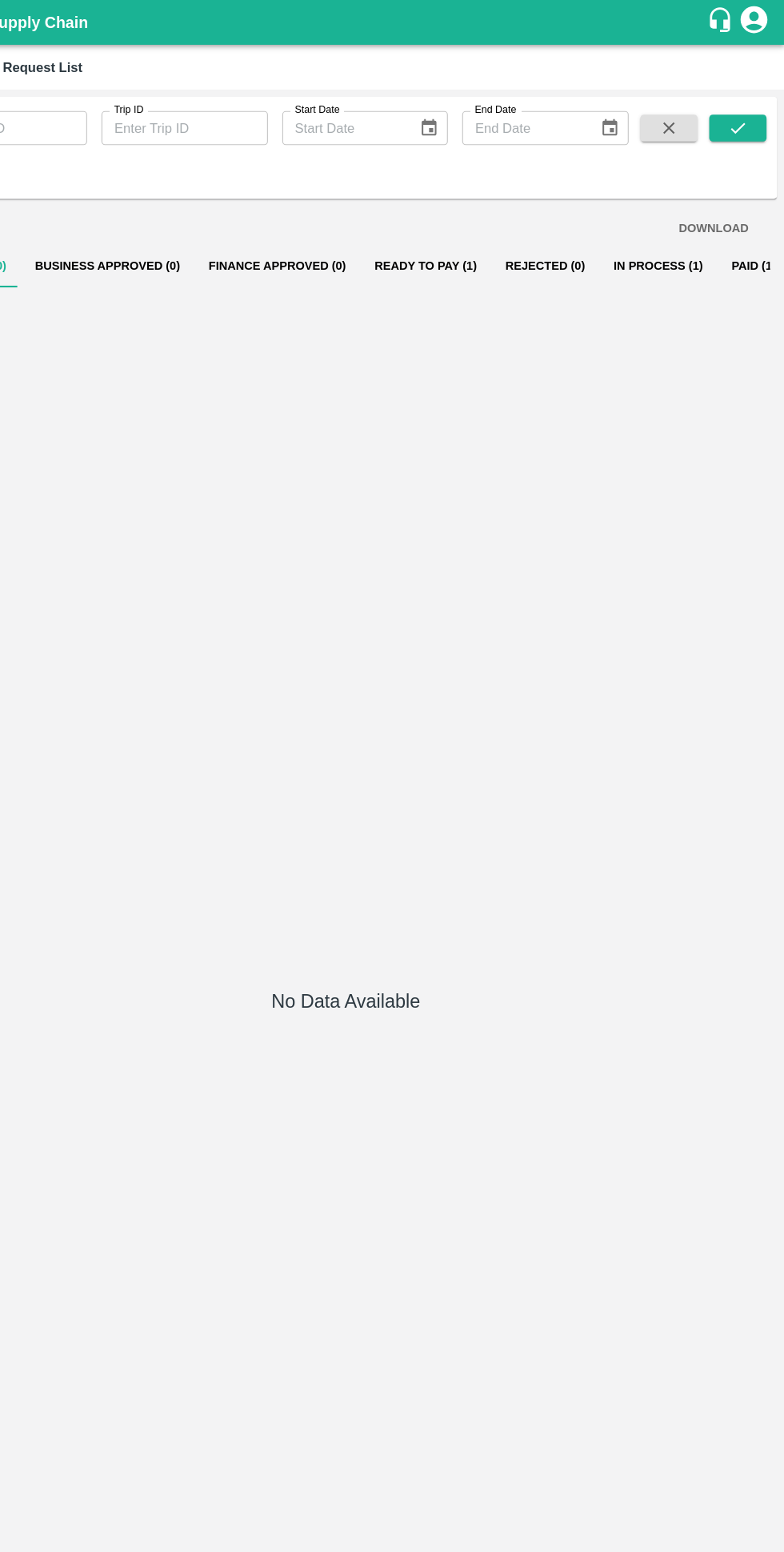
click at [454, 256] on button "Ready To Pay (1)" at bounding box center [463, 238] width 117 height 39
click at [620, 237] on button "In Process (2)" at bounding box center [671, 238] width 106 height 39
click at [639, 241] on button "In Process (2)" at bounding box center [671, 238] width 106 height 39
click at [619, 239] on button "In Process (2)" at bounding box center [671, 238] width 106 height 39
click at [625, 242] on button "In Process (2)" at bounding box center [671, 238] width 106 height 39
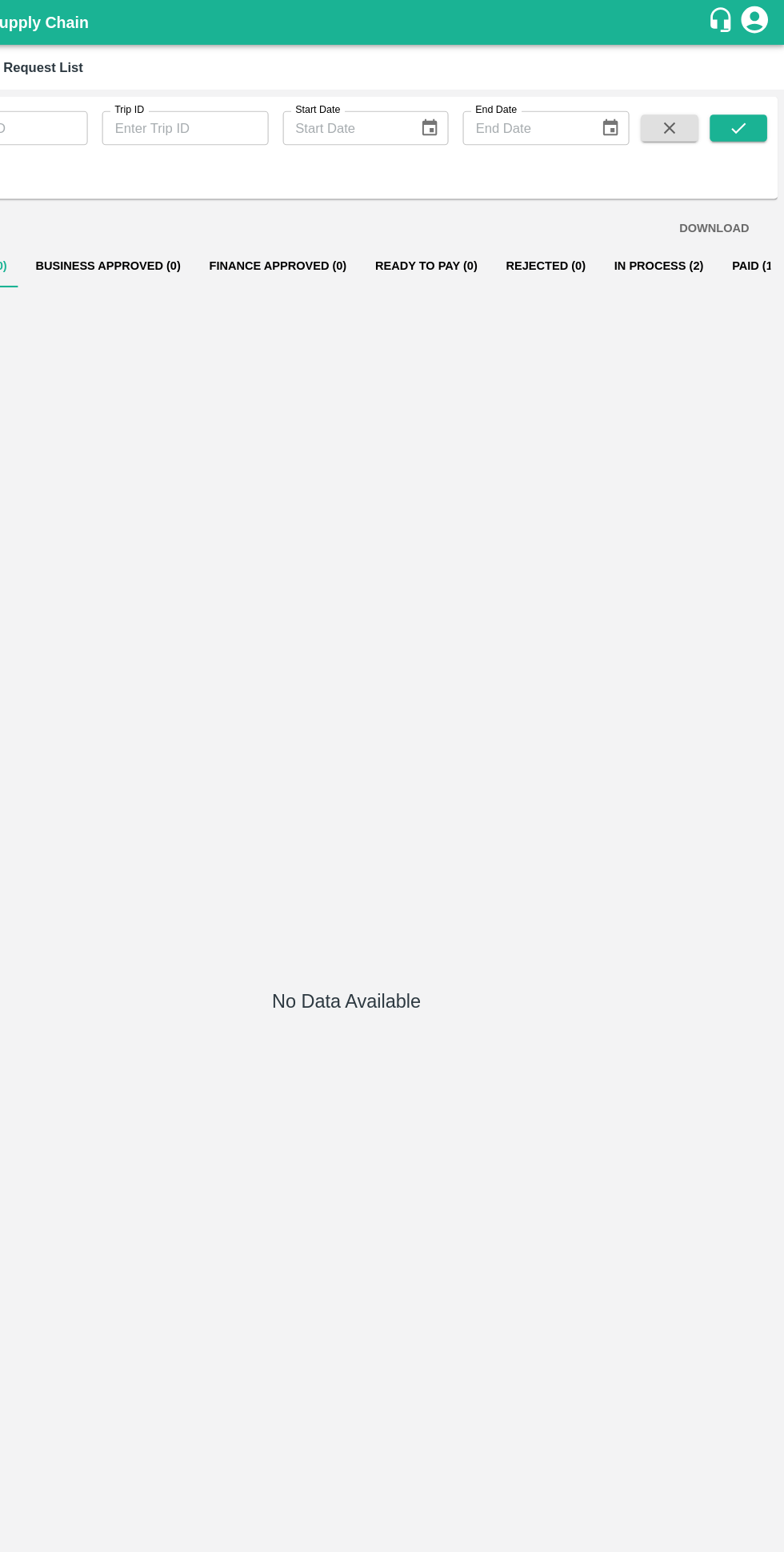
click at [653, 237] on button "In Process (2)" at bounding box center [671, 238] width 106 height 39
click at [657, 236] on button "In Process (2)" at bounding box center [671, 238] width 106 height 39
click at [630, 238] on button "In Process (2)" at bounding box center [671, 238] width 106 height 39
click at [634, 236] on button "In Process (2)" at bounding box center [671, 238] width 106 height 39
click at [646, 237] on button "In Process (2)" at bounding box center [671, 238] width 106 height 39
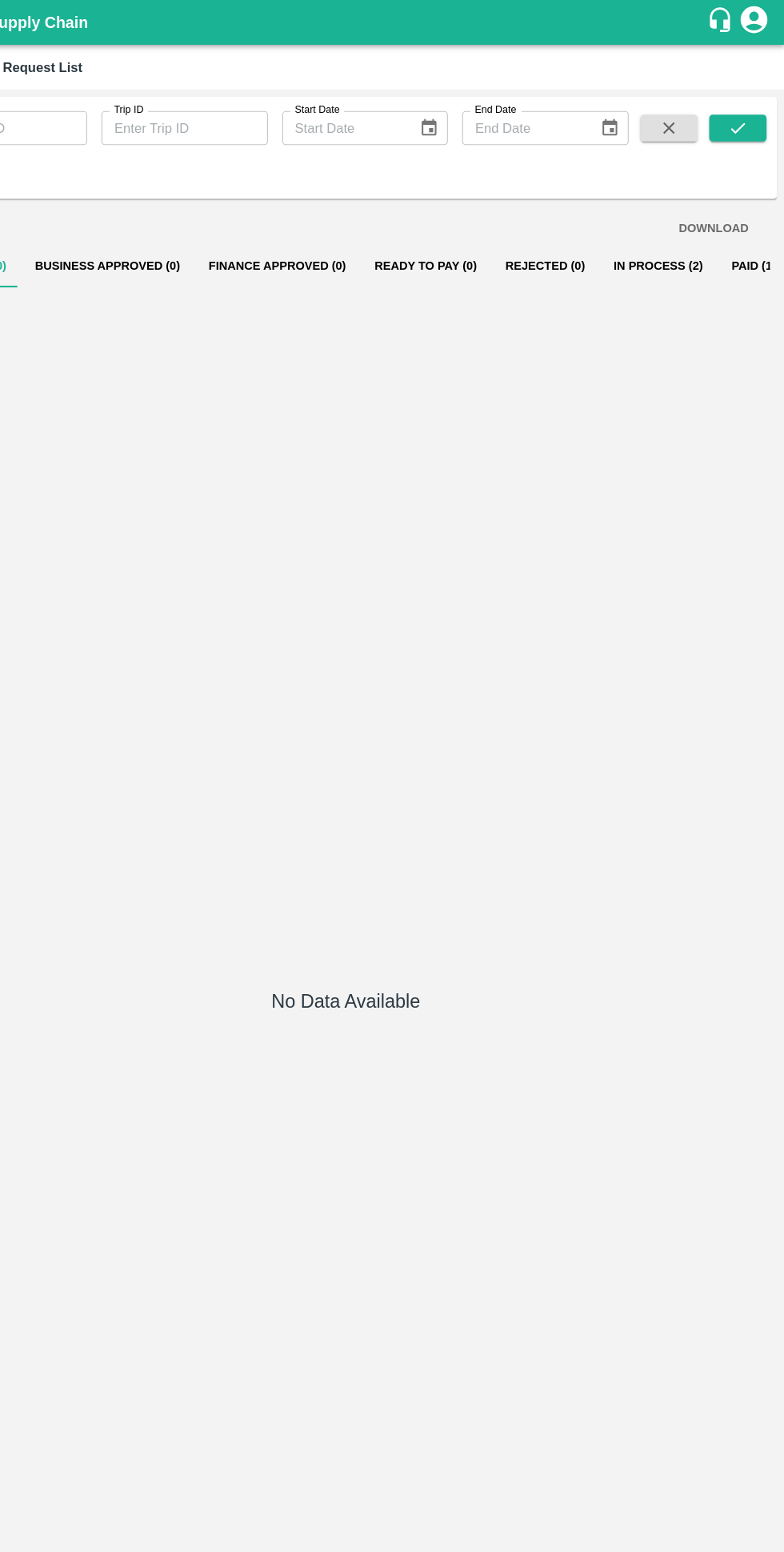
click at [643, 257] on button "In Process (2)" at bounding box center [671, 238] width 106 height 39
click at [619, 242] on button "In Process (2)" at bounding box center [671, 238] width 106 height 39
click at [619, 227] on button "In Process (2)" at bounding box center [671, 238] width 106 height 39
